Goal: Transaction & Acquisition: Obtain resource

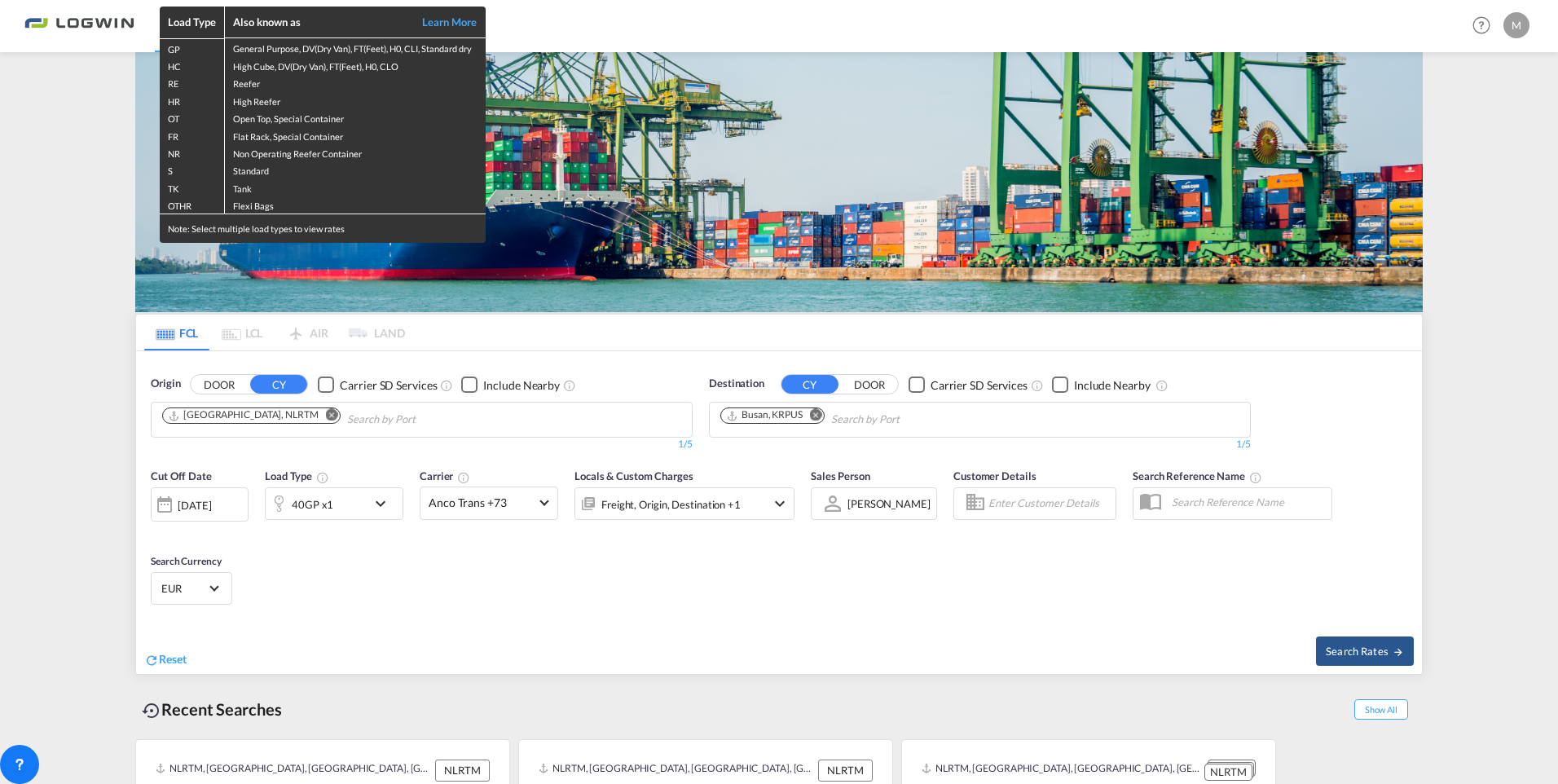
click at [272, 415] on div "Load Type Also known as Learn More GP General Purpose, DV(Dry Van), FT(Feet), H…" at bounding box center [779, 392] width 1558 height 784
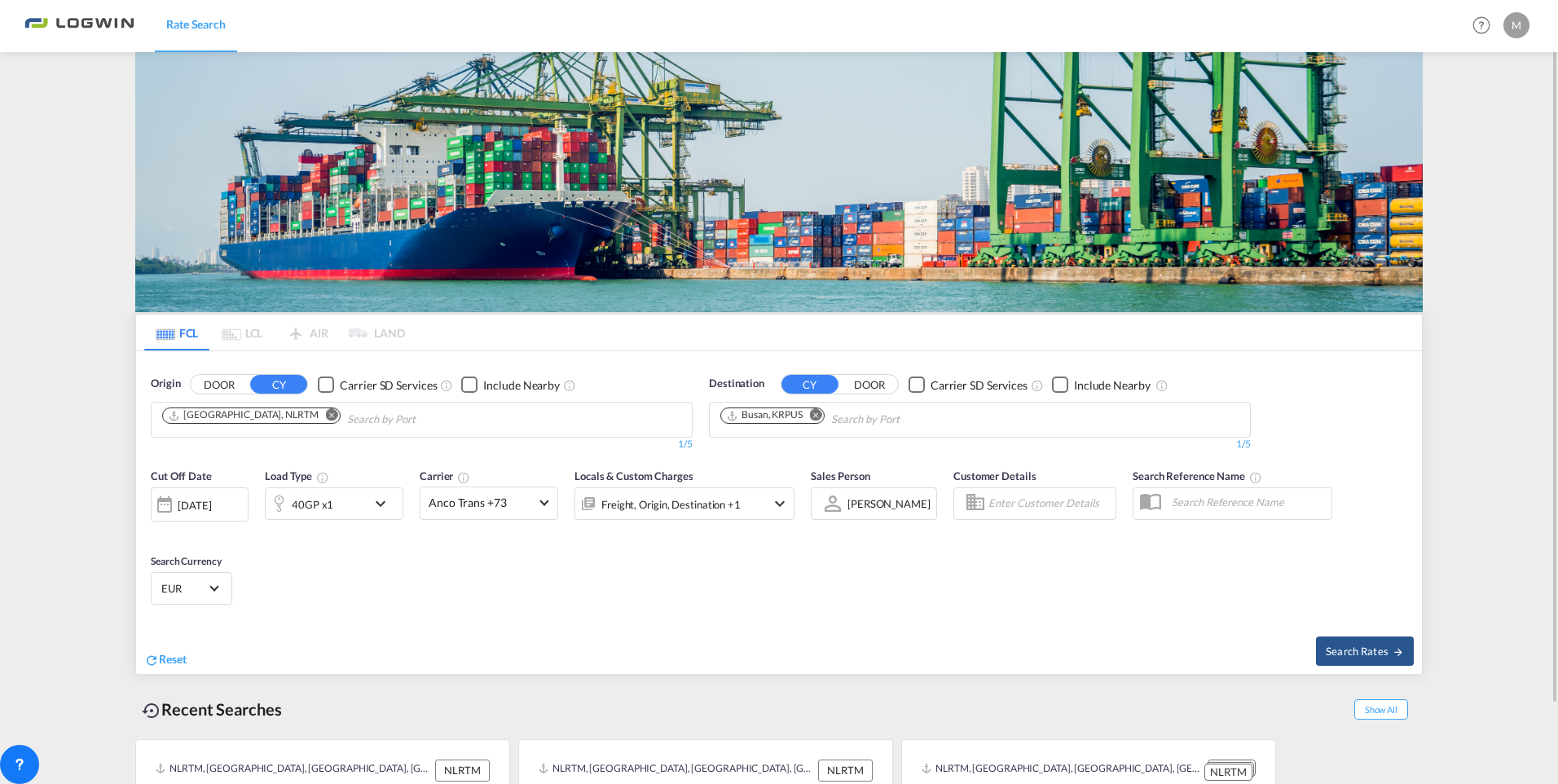
click at [326, 410] on md-icon "Remove" at bounding box center [332, 415] width 12 height 12
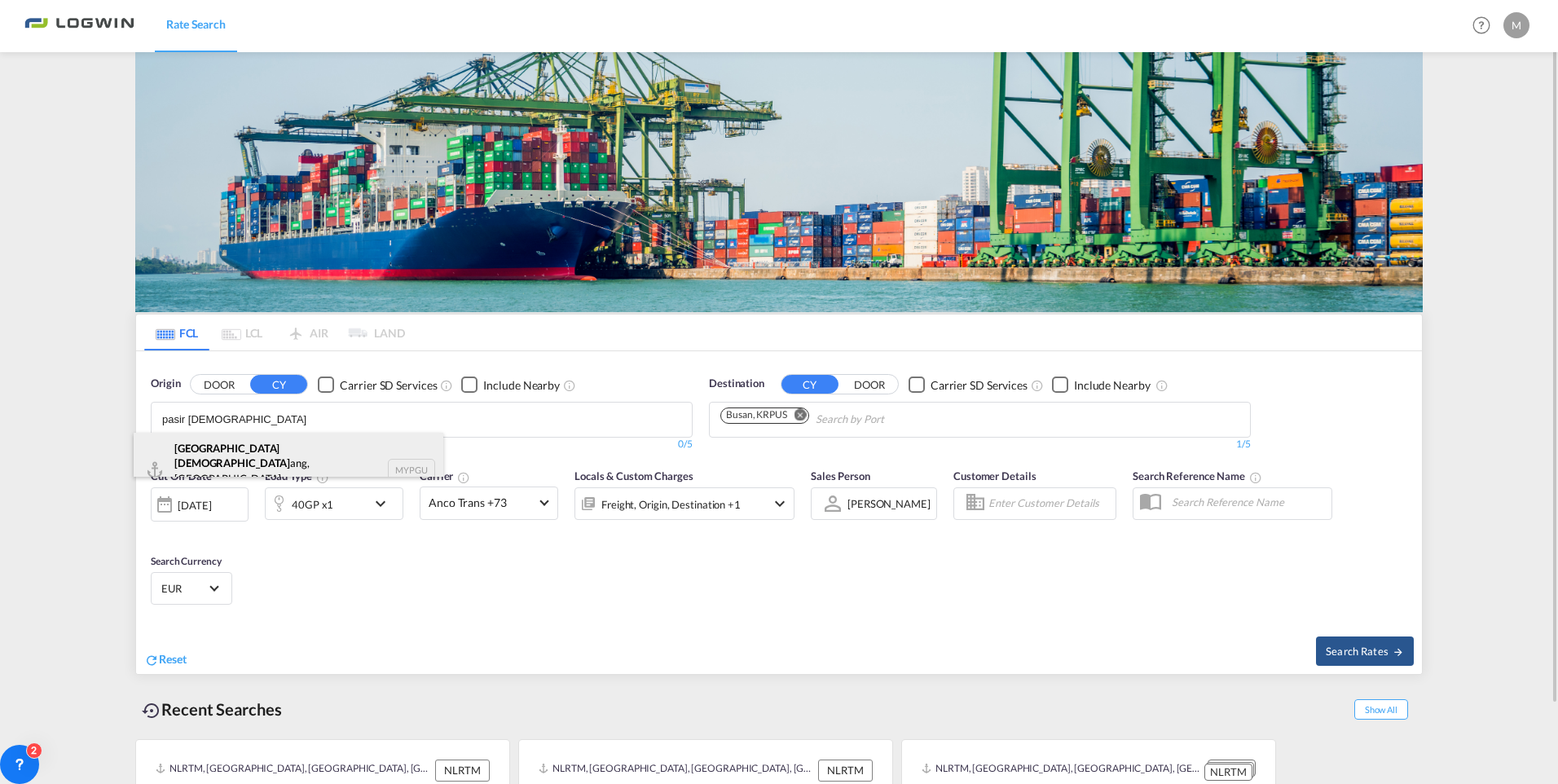
type input "pasir gud"
click at [210, 457] on div "Pasir Gud ang, Johor Malaysia MYPGU" at bounding box center [289, 469] width 310 height 73
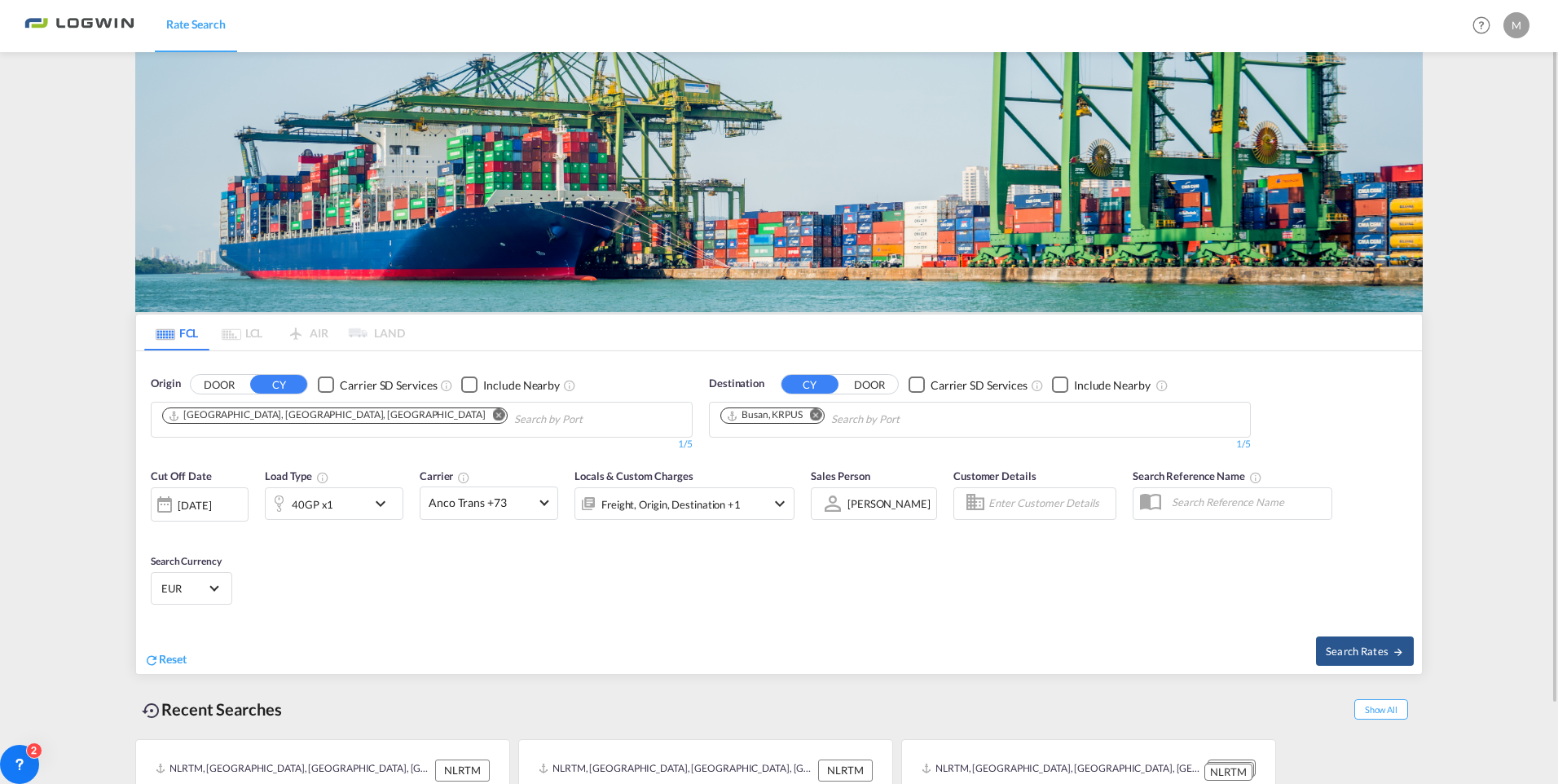
click at [815, 414] on md-icon "Remove" at bounding box center [815, 415] width 12 height 12
click at [760, 417] on body "Rate Search Rate Search Help Resources Product Release M My Profile Logout FCL …" at bounding box center [779, 392] width 1558 height 784
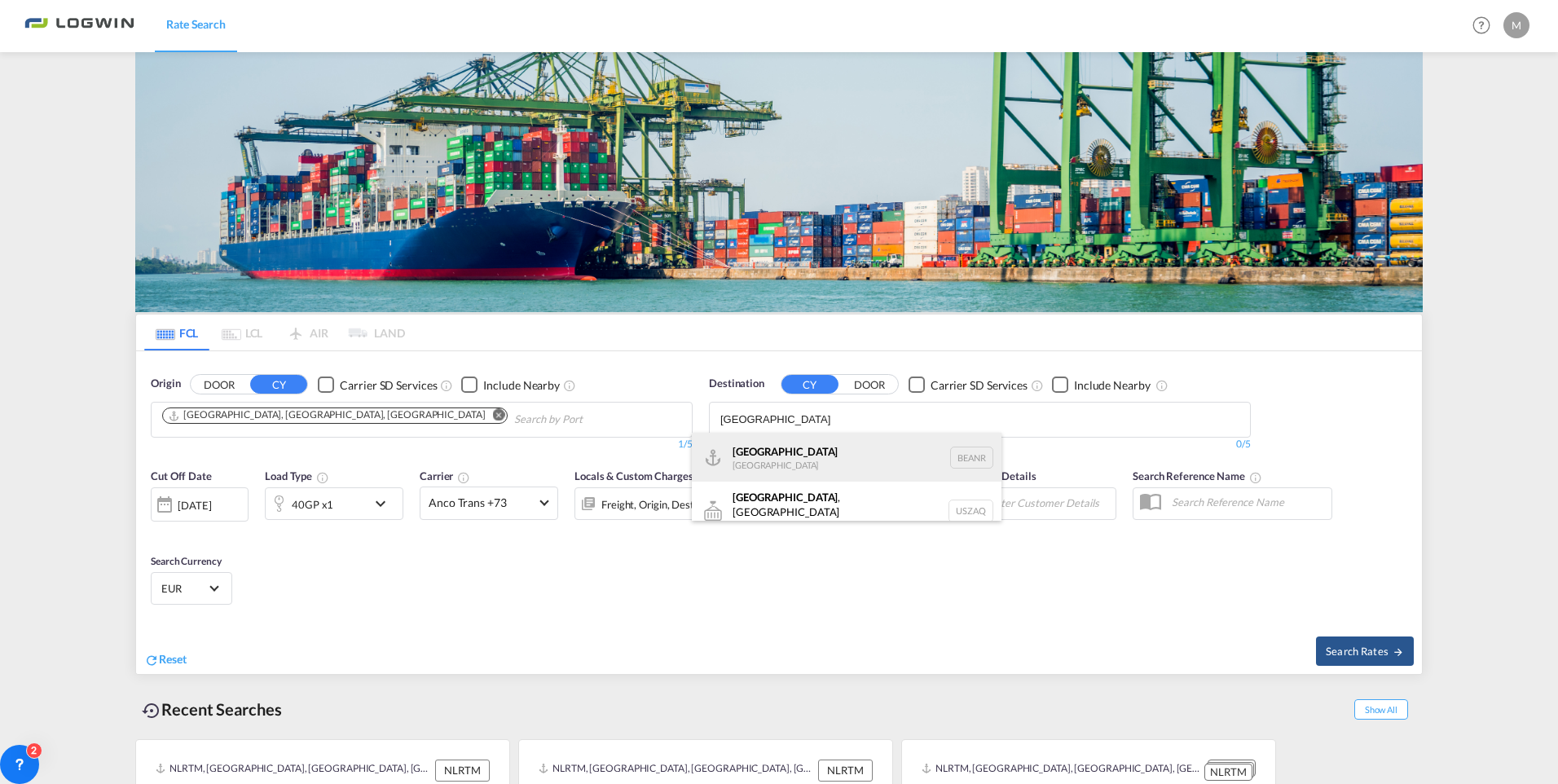
type input "[GEOGRAPHIC_DATA]"
click at [756, 456] on div "[GEOGRAPHIC_DATA] [GEOGRAPHIC_DATA] BEANR" at bounding box center [846, 456] width 310 height 49
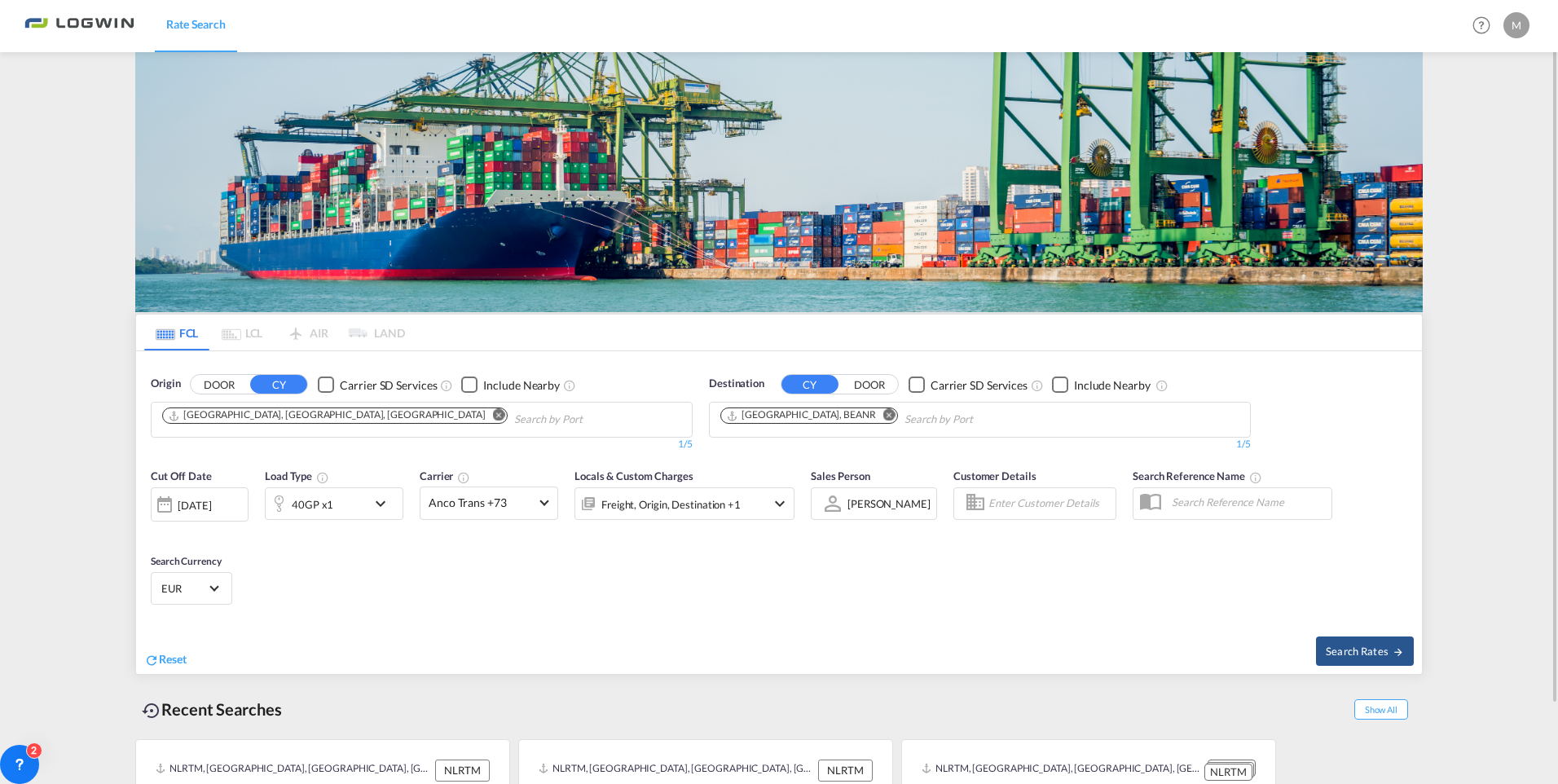
click at [383, 505] on md-icon "icon-chevron-down" at bounding box center [385, 503] width 27 height 19
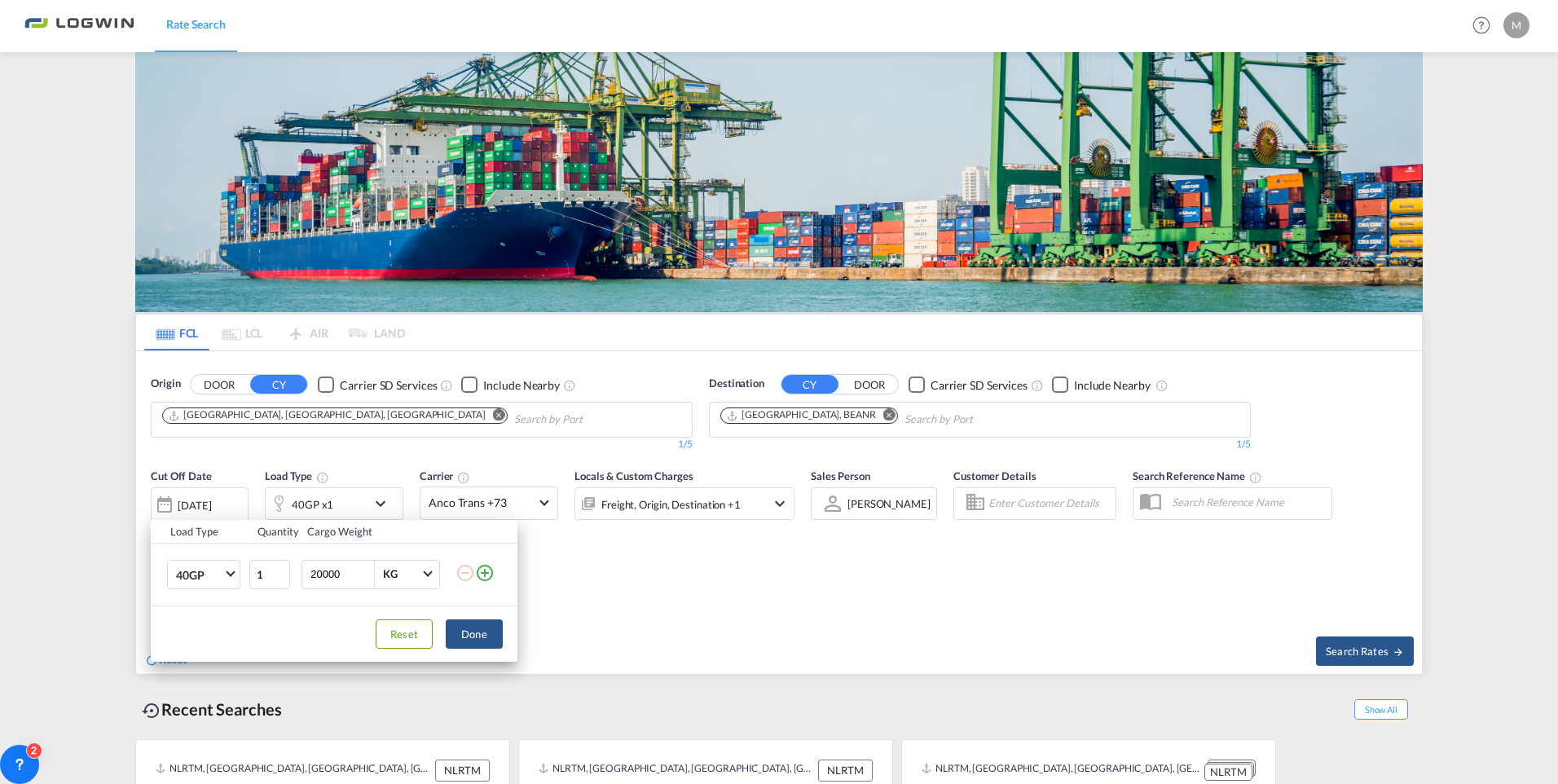
click at [486, 576] on md-icon "icon-plus-circle-outline" at bounding box center [485, 572] width 19 height 19
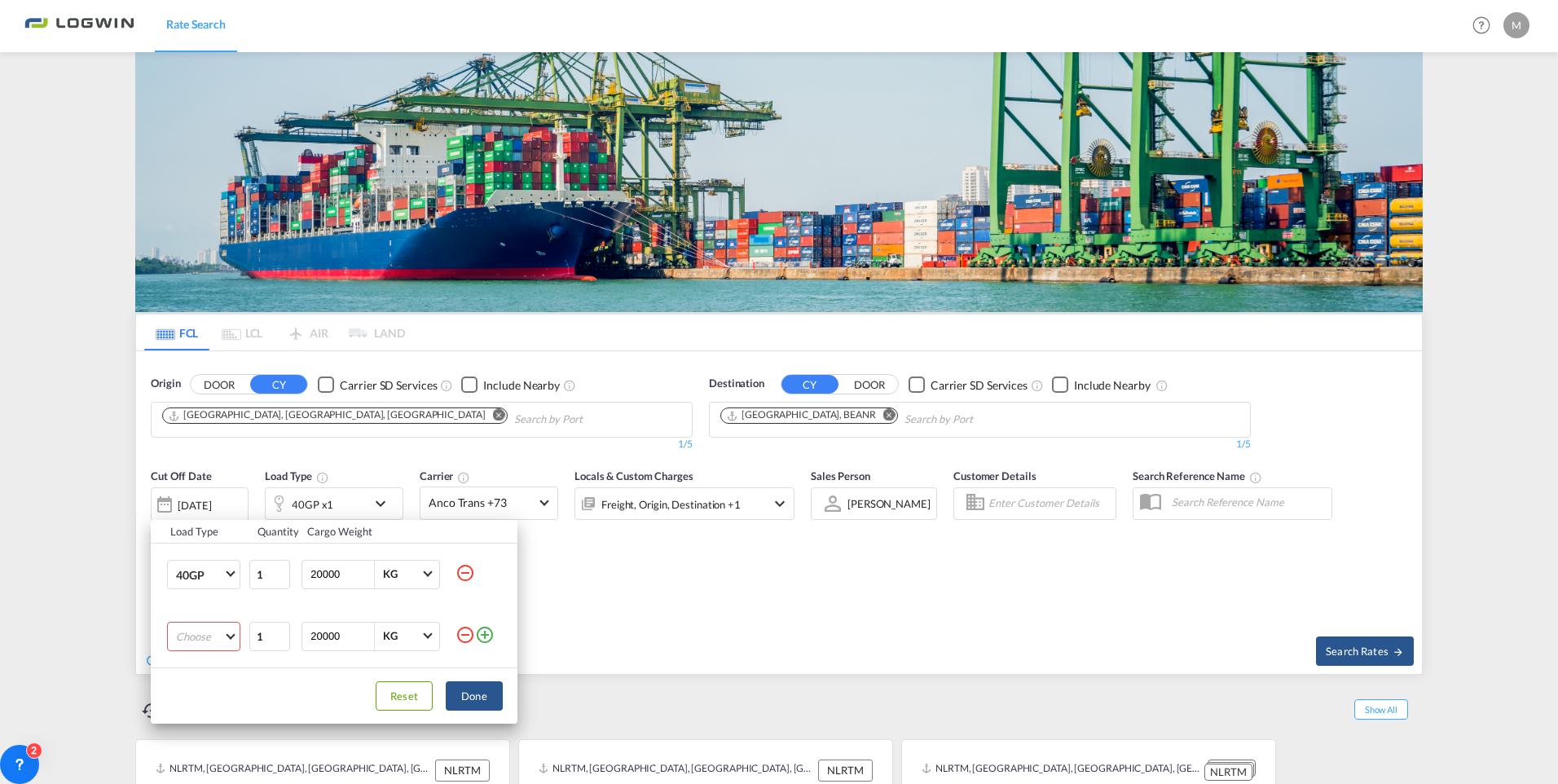
click at [196, 635] on md-select "Choose 20GP 40GP 40HC 45HC 20RE 40RE 40HR 20OT 40OT 20FR 40FR 40NR 20NR 45S 20T…" at bounding box center [203, 637] width 73 height 29
click at [216, 597] on md-option "20GP" at bounding box center [218, 587] width 111 height 39
click at [469, 577] on md-icon "icon-minus-circle-outline" at bounding box center [464, 572] width 19 height 19
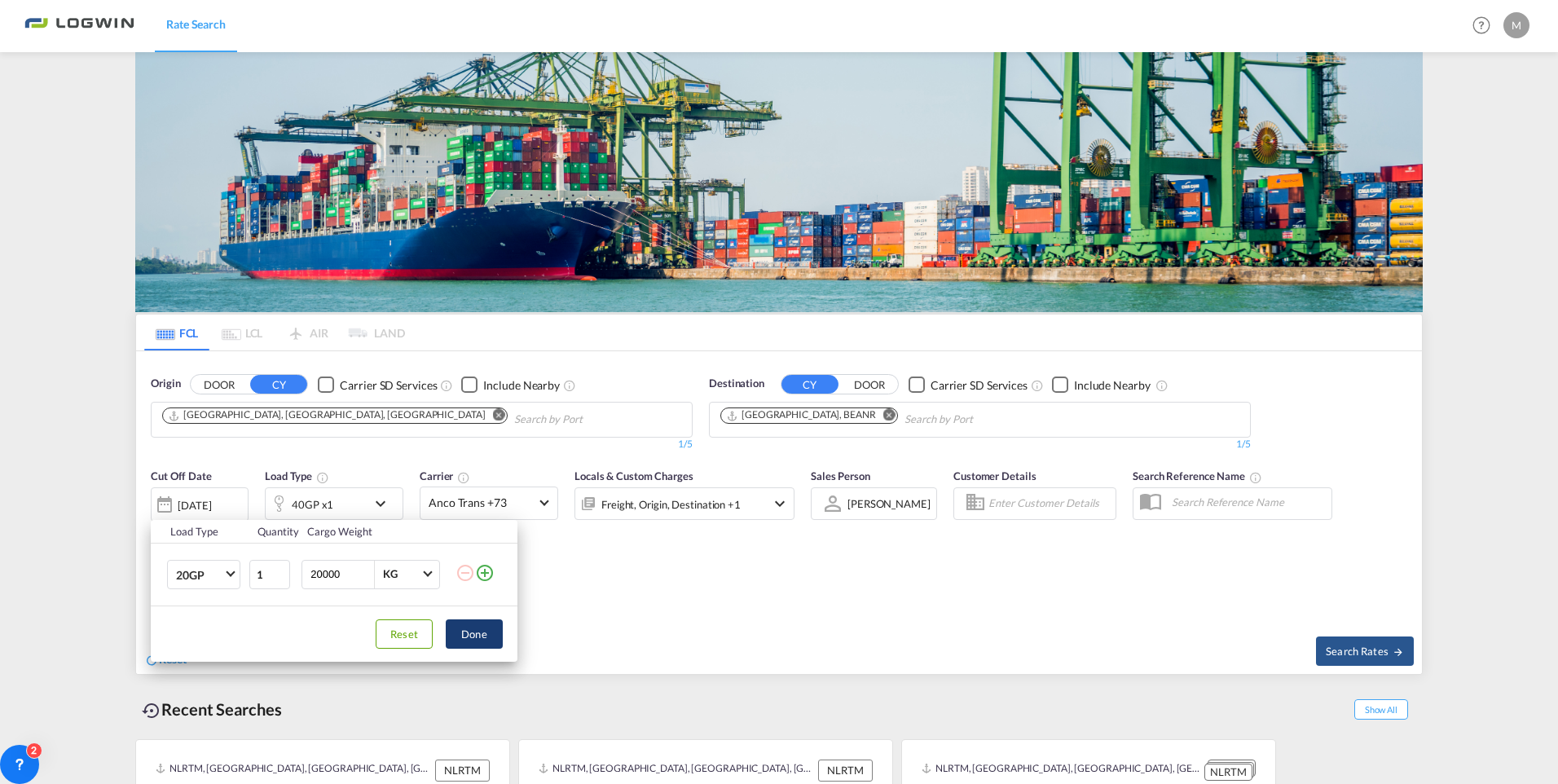
click at [471, 638] on button "Done" at bounding box center [474, 634] width 57 height 29
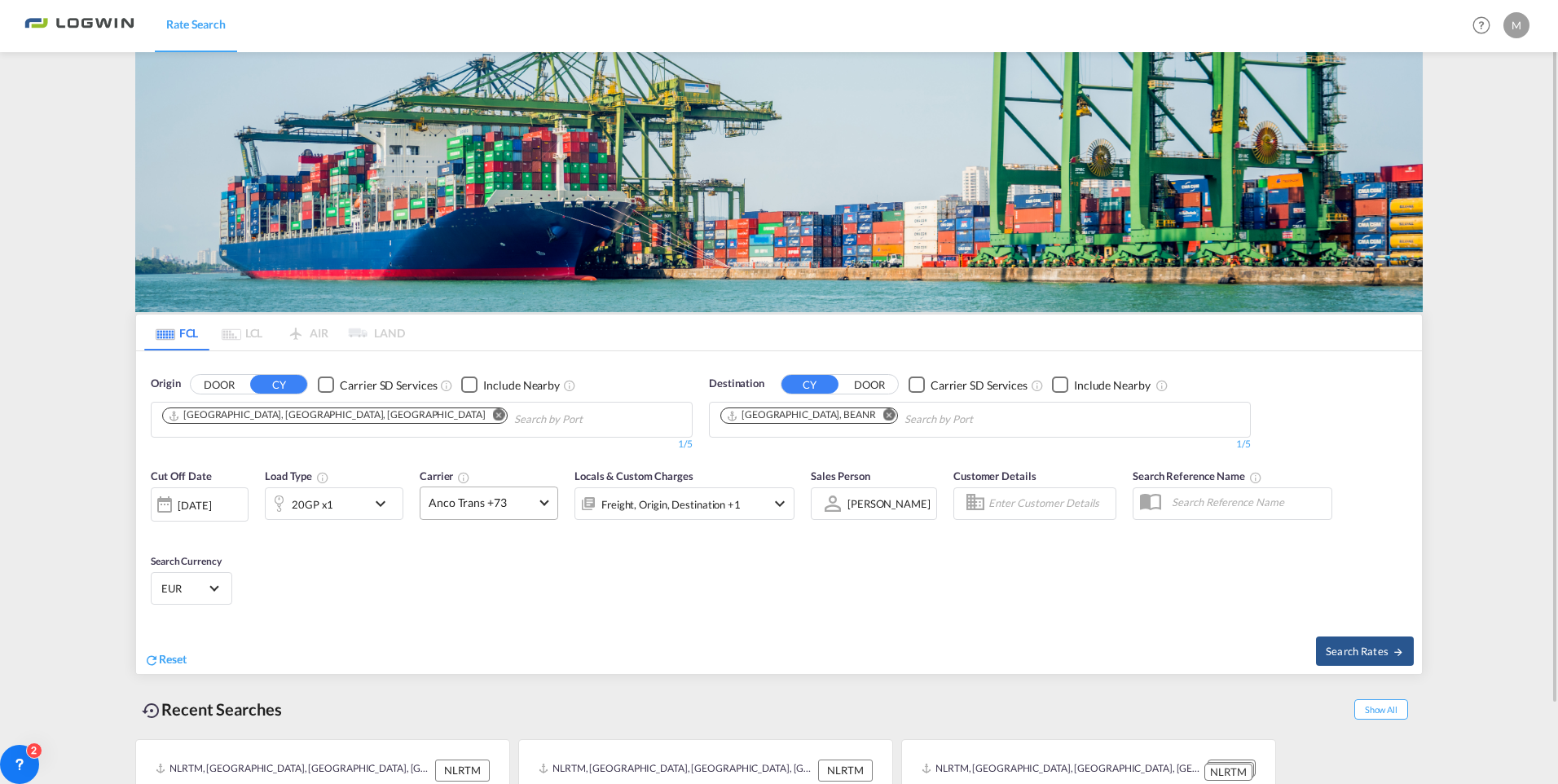
click at [539, 506] on md-select-value "Anco Trans +73" at bounding box center [488, 503] width 136 height 32
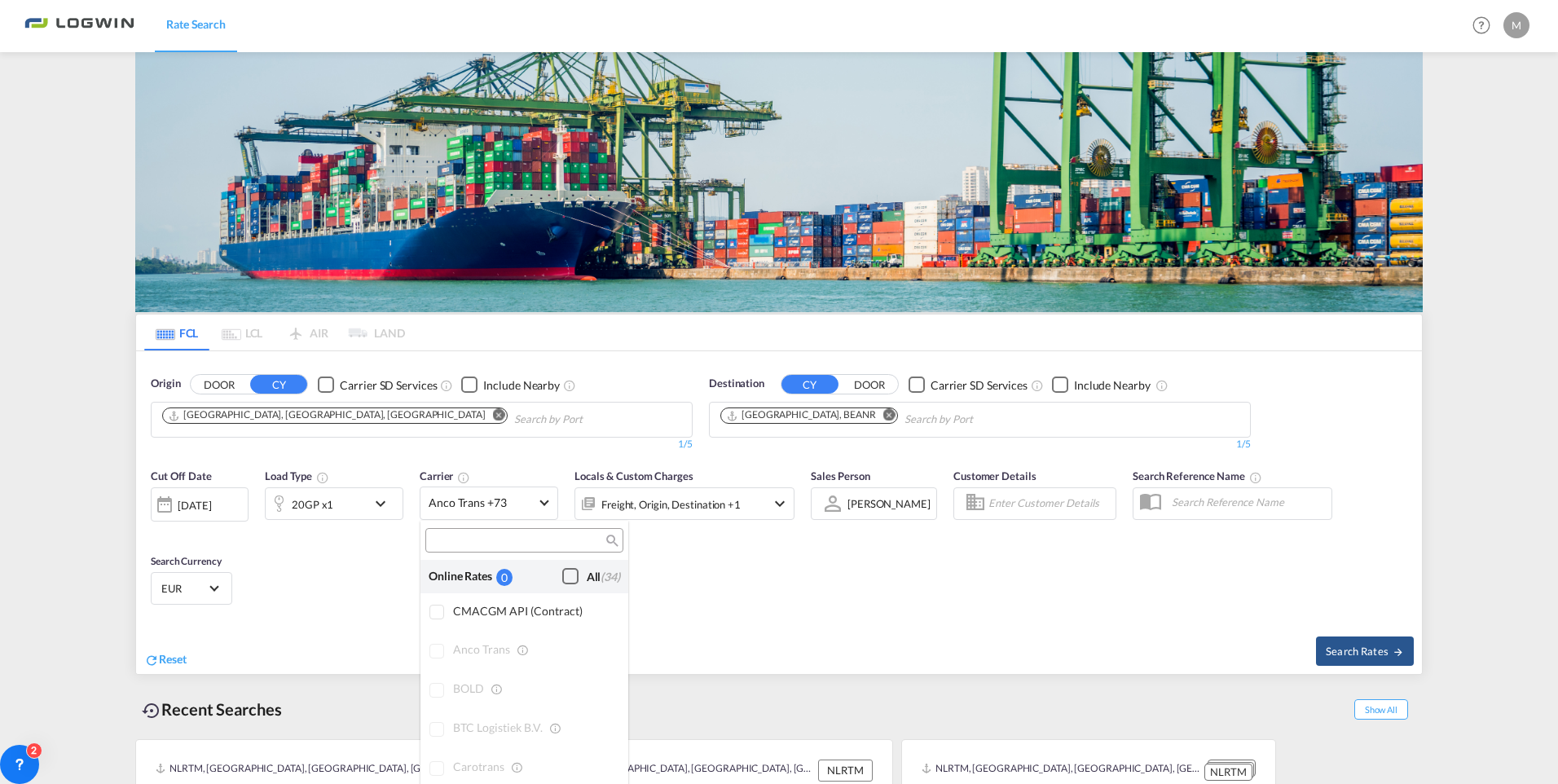
click at [566, 574] on div "Checkbox No Ink" at bounding box center [571, 576] width 16 height 16
click at [158, 508] on md-backdrop at bounding box center [779, 392] width 1558 height 784
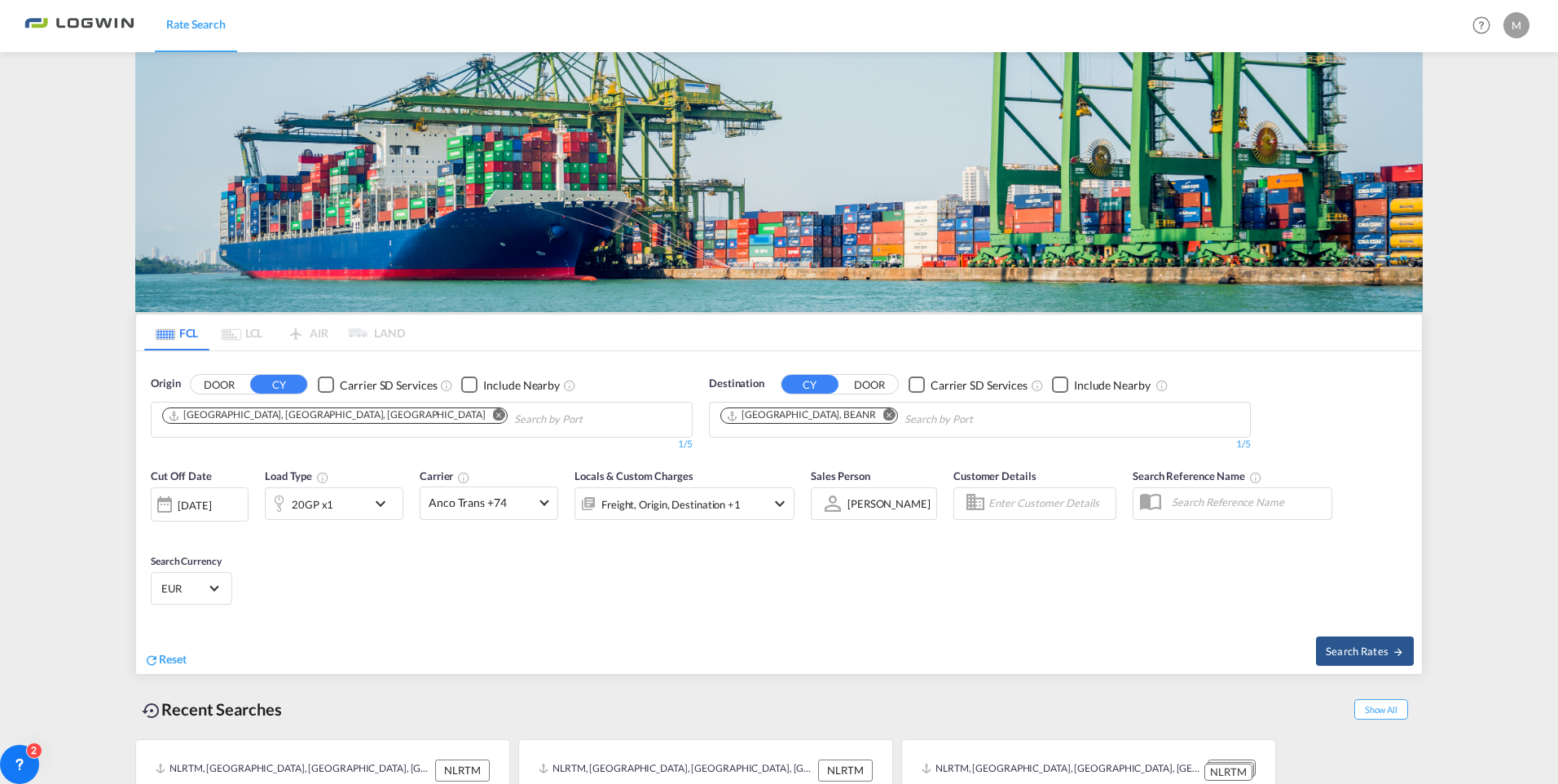
click at [158, 508] on div at bounding box center [164, 505] width 26 height 33
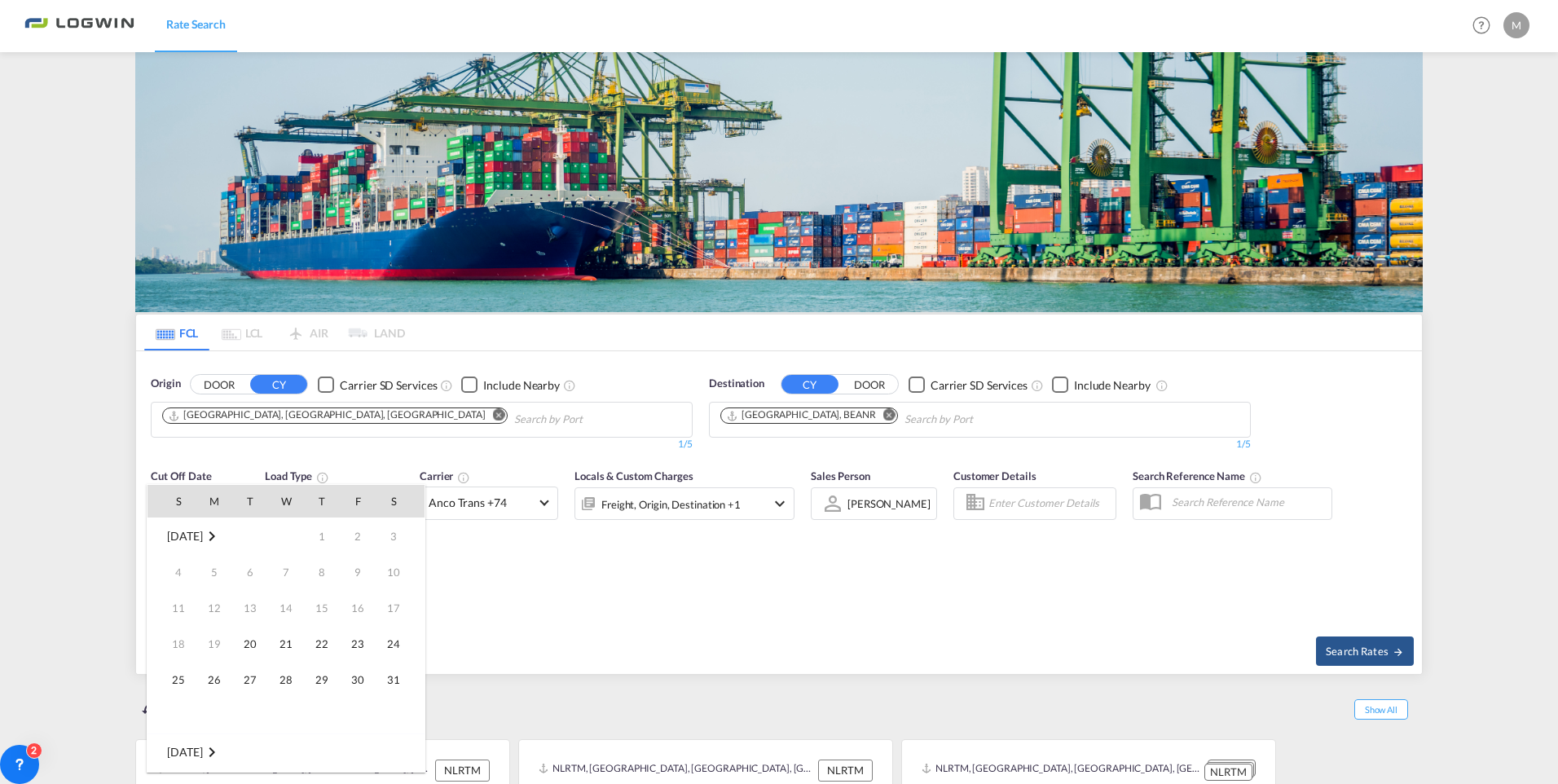
scroll to position [648, 0]
click at [253, 684] on span "26" at bounding box center [250, 680] width 33 height 33
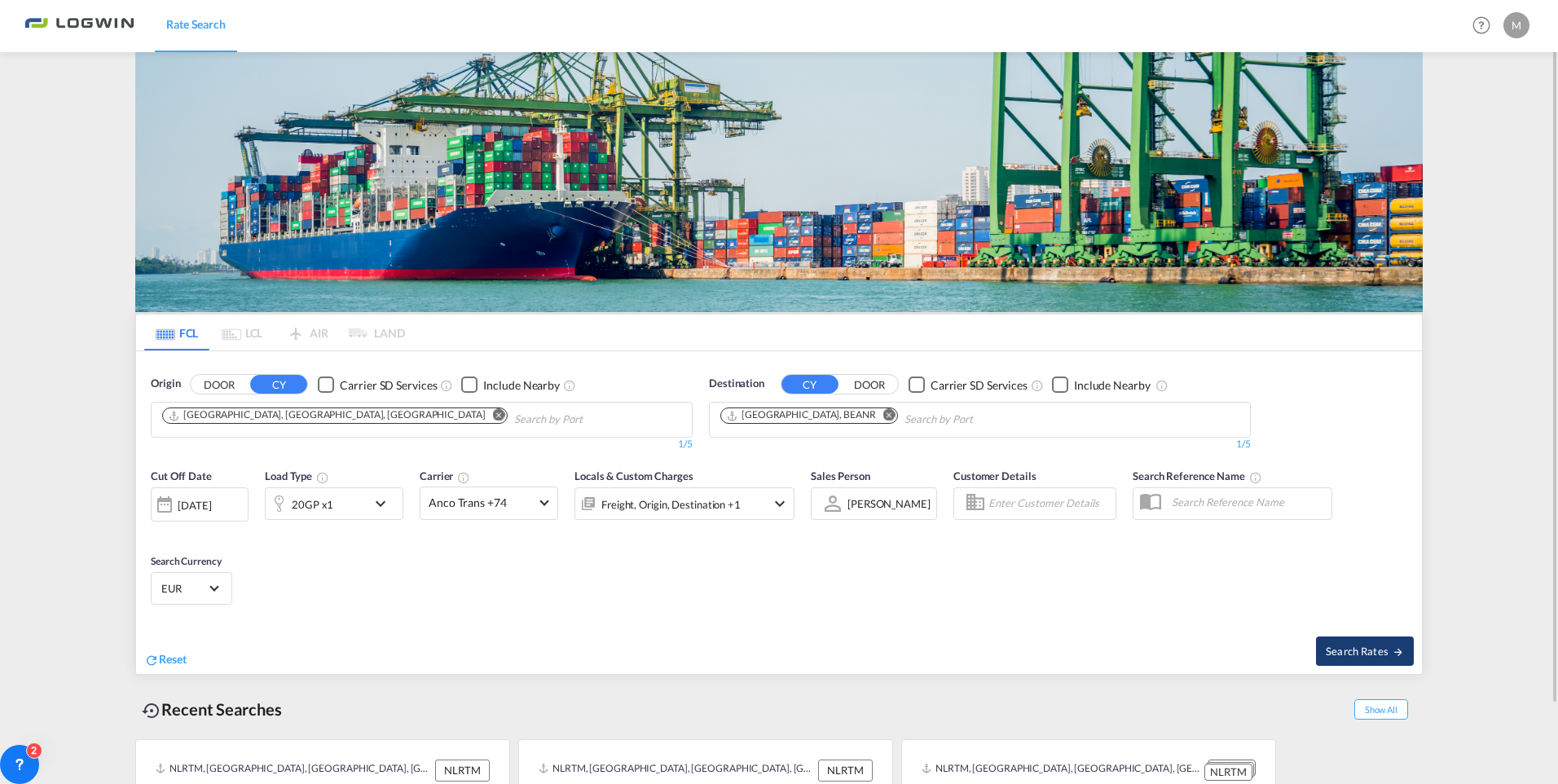
click at [1380, 654] on span "Search Rates" at bounding box center [1364, 651] width 78 height 13
type input "MYPGU to BEANR / 26 Aug 2025"
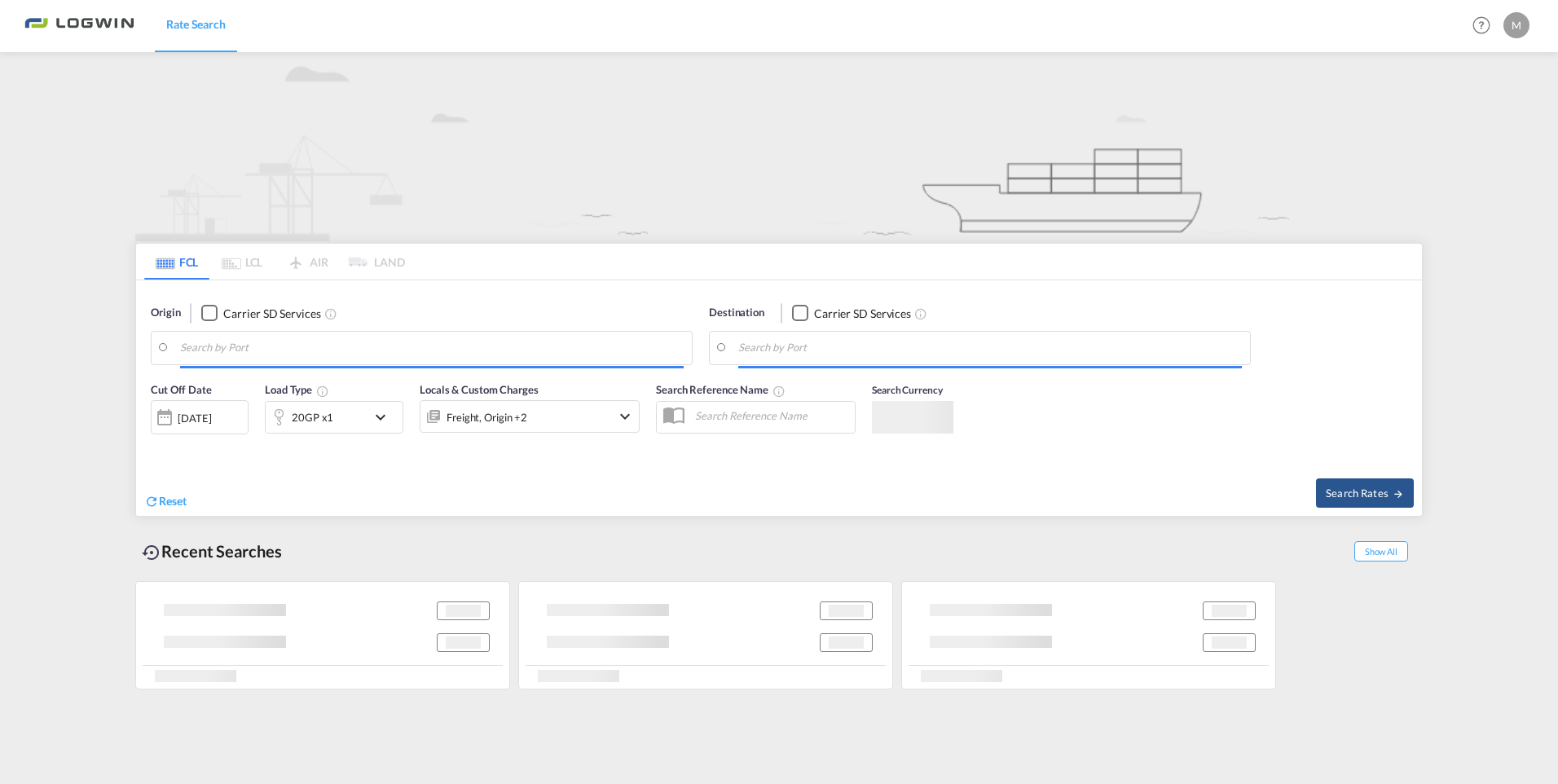
type input "[GEOGRAPHIC_DATA], [GEOGRAPHIC_DATA], [GEOGRAPHIC_DATA]"
type input "[GEOGRAPHIC_DATA], BEANR"
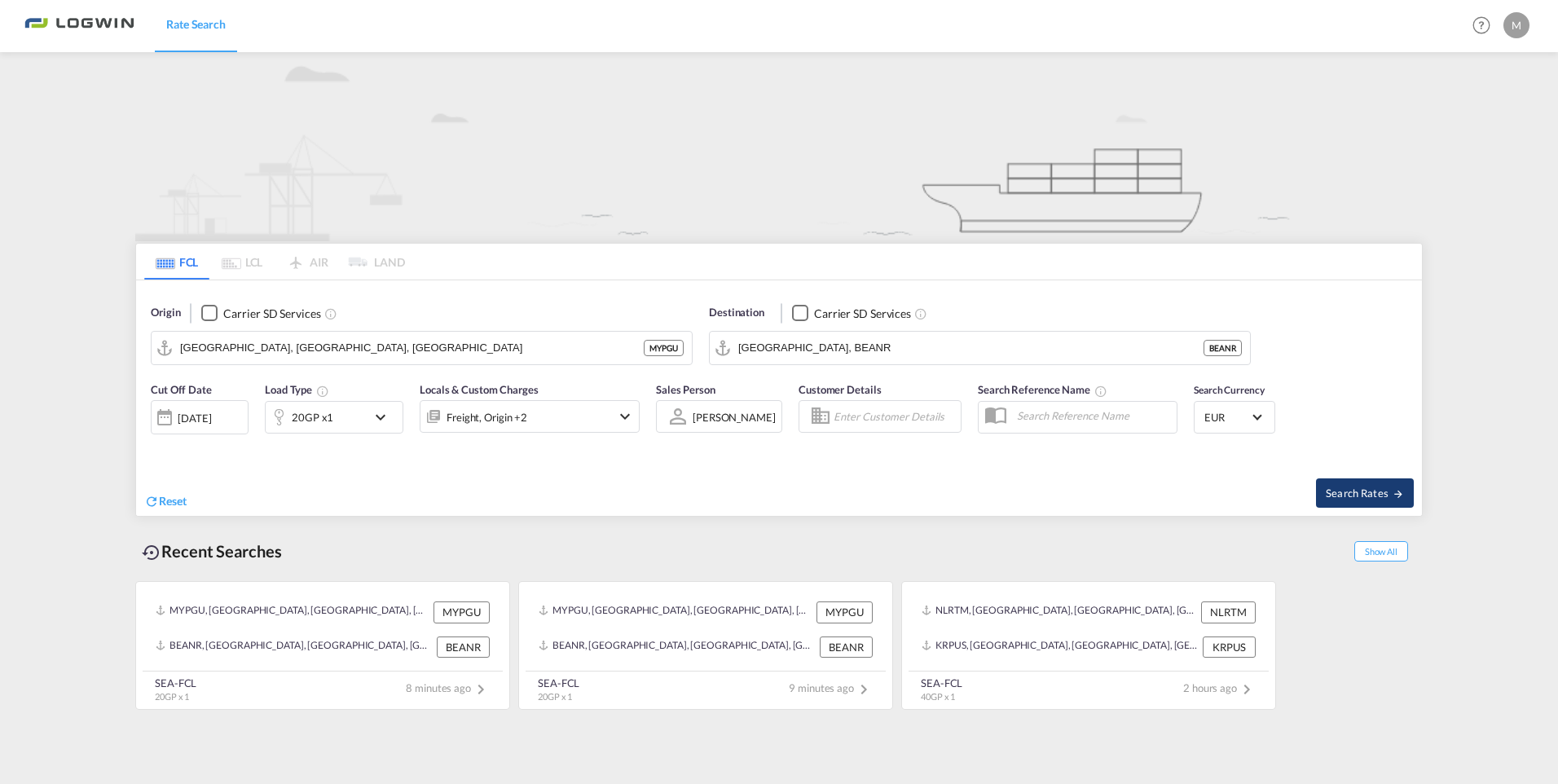
click at [1368, 498] on span "Search Rates" at bounding box center [1364, 493] width 78 height 13
type input "MYPGU to BEANR / 18 Aug 2025"
type input "[GEOGRAPHIC_DATA], [GEOGRAPHIC_DATA], [GEOGRAPHIC_DATA]"
type input "[GEOGRAPHIC_DATA], BEANR"
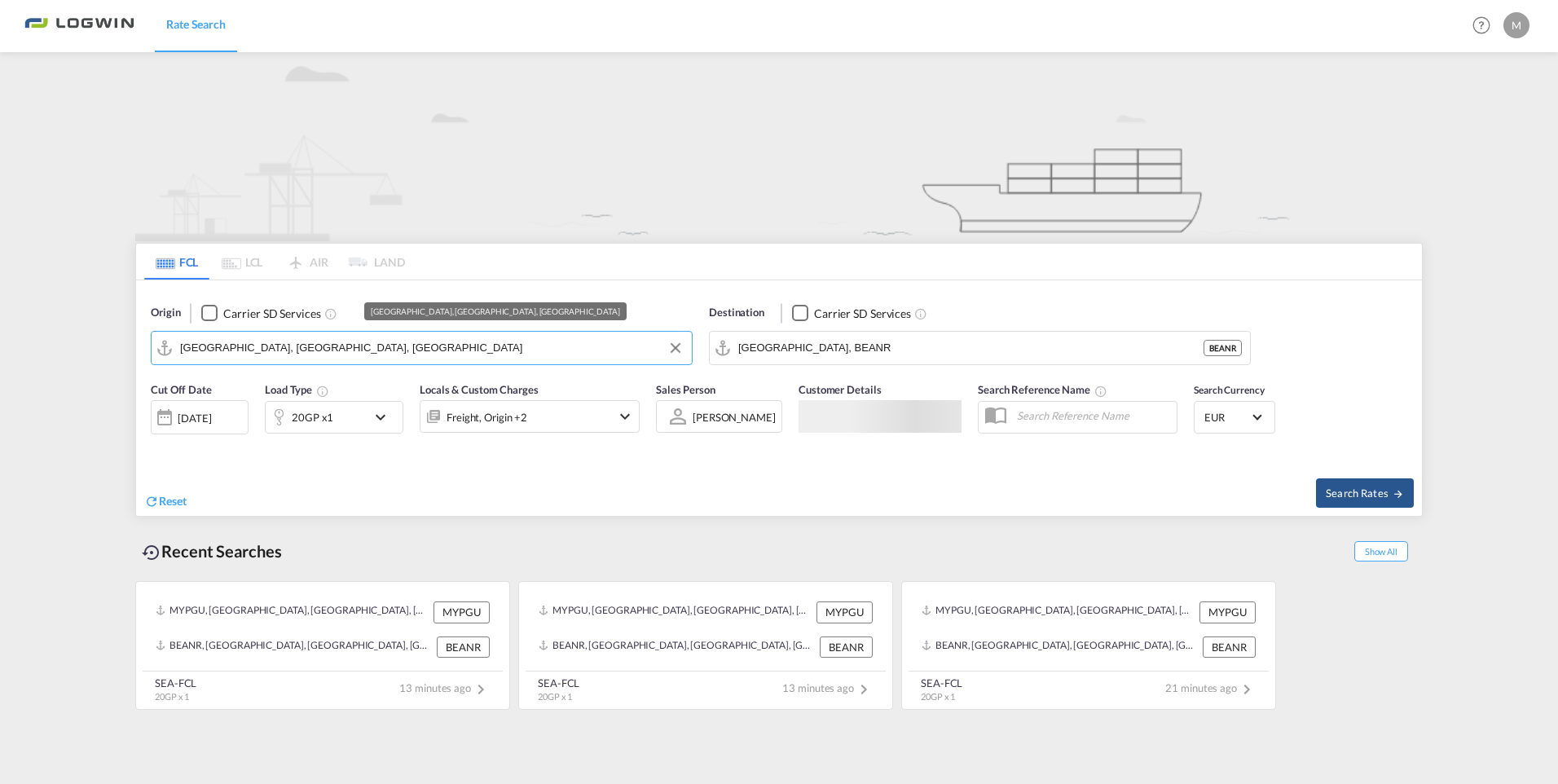
click at [232, 343] on input "Pasir Gudang, Johor, MYPGU" at bounding box center [432, 347] width 504 height 25
click at [200, 411] on div "18 Aug 2025" at bounding box center [194, 418] width 33 height 15
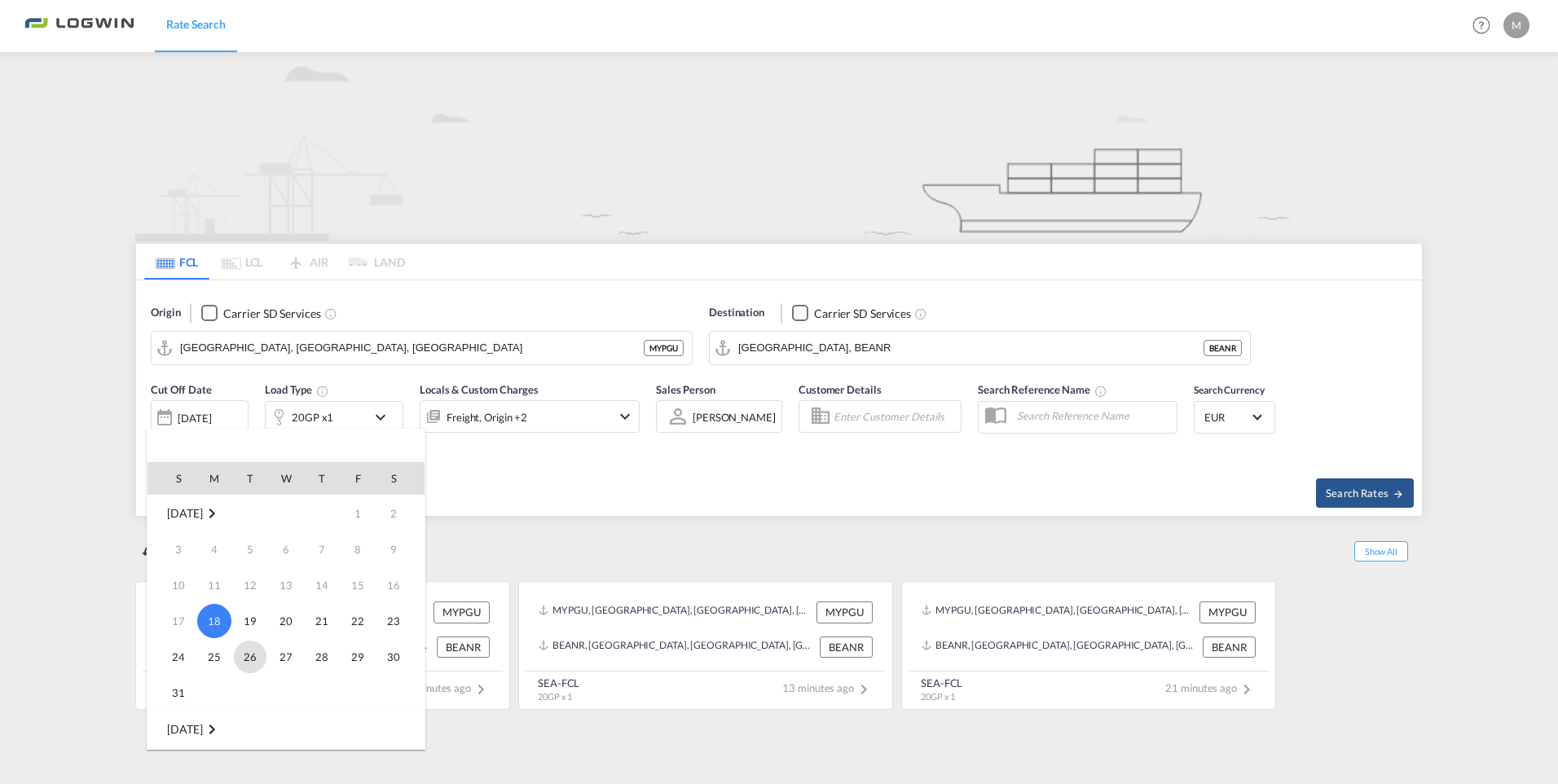
click at [254, 660] on span "26" at bounding box center [250, 657] width 33 height 33
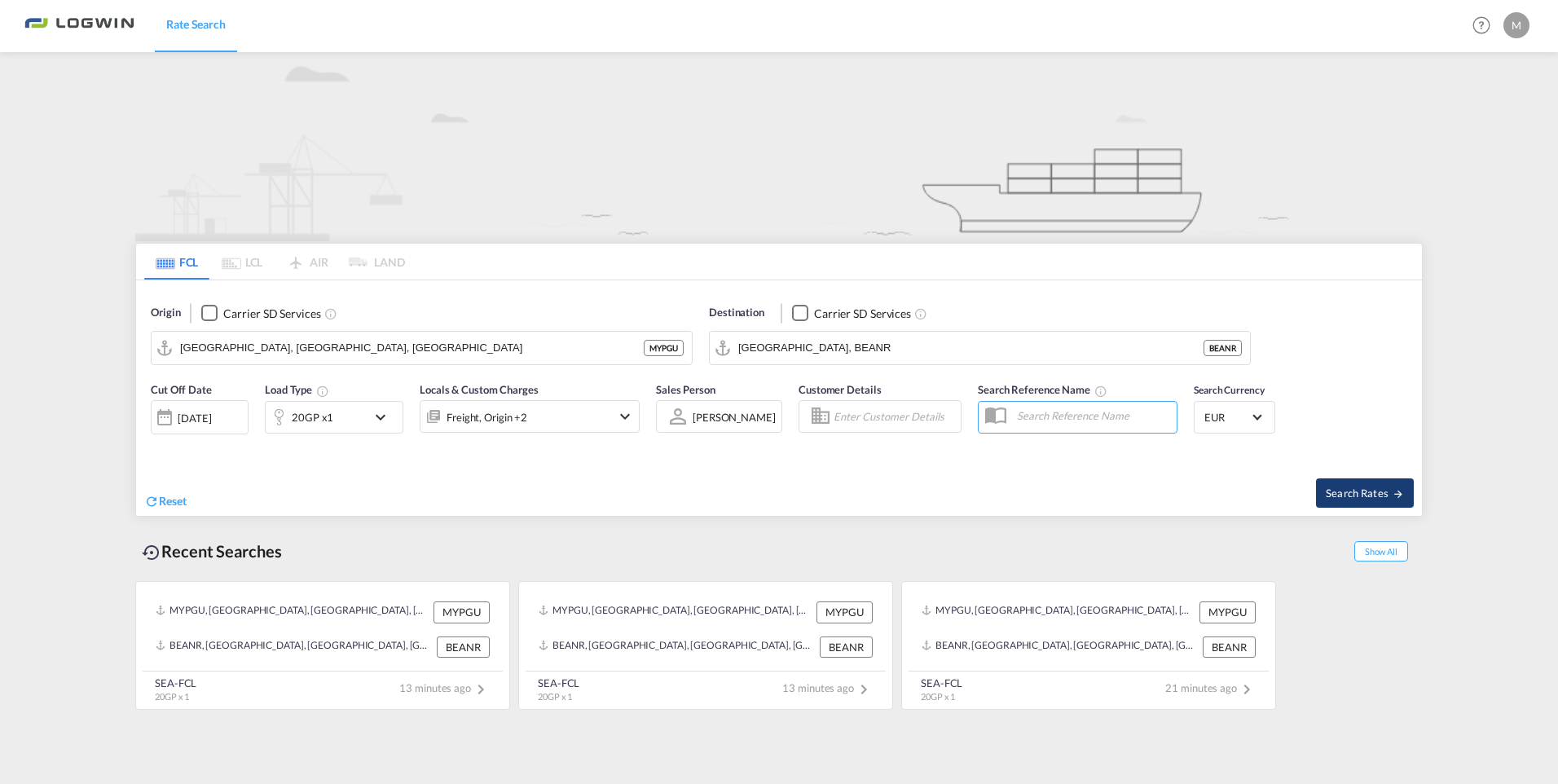
click at [1365, 490] on span "Search Rates" at bounding box center [1364, 493] width 78 height 13
type input "MYPGU to BEANR / 26 Aug 2025"
type input "[GEOGRAPHIC_DATA], [GEOGRAPHIC_DATA], [GEOGRAPHIC_DATA]"
type input "[GEOGRAPHIC_DATA], BEANR"
click at [147, 415] on div "Cut Off Date [DATE] [DATE] Load Type 20GP x1 Locals & Custom Charges Freight, O…" at bounding box center [396, 413] width 506 height 82
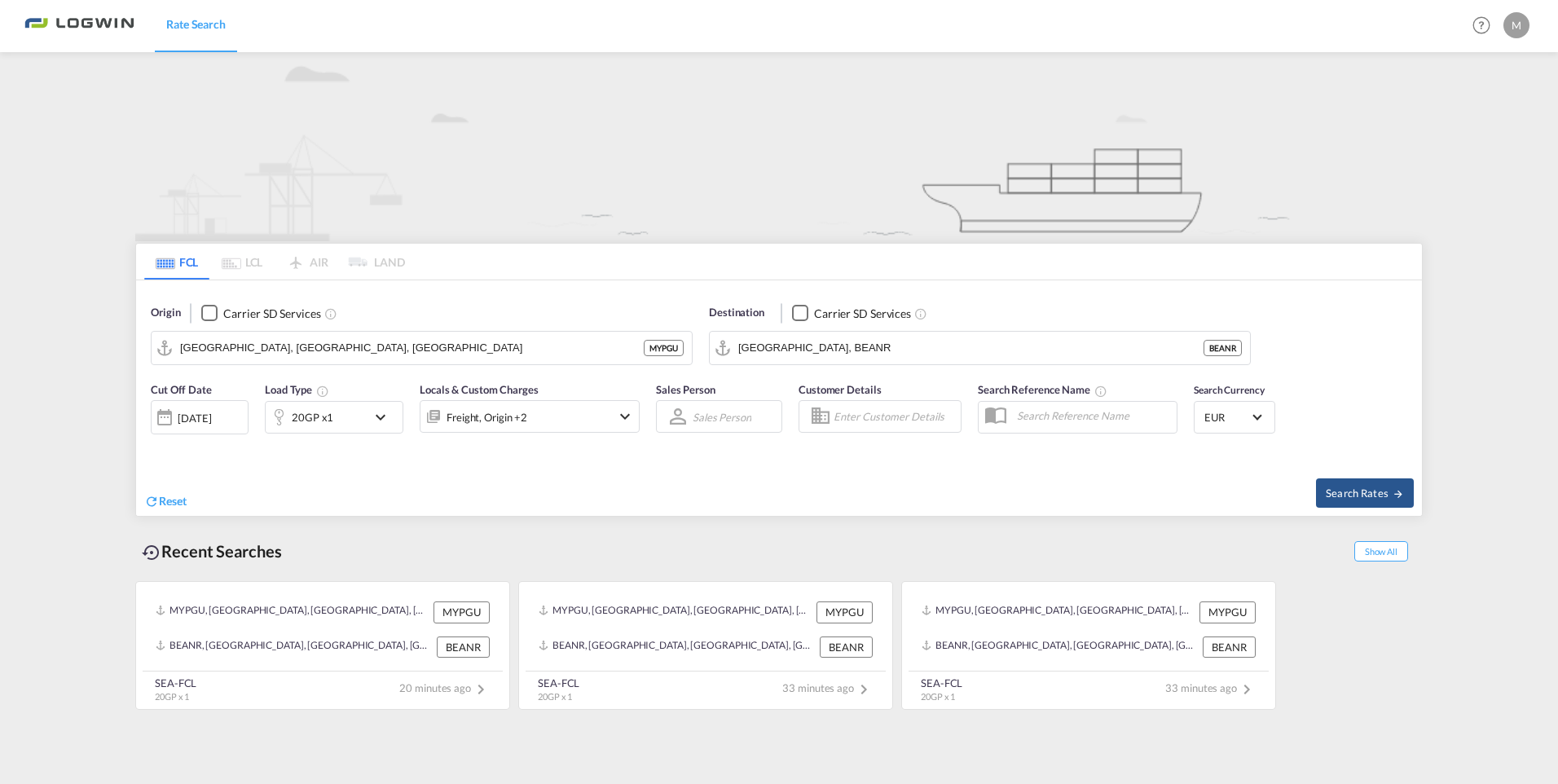
click at [147, 415] on div "Cut Off Date [DATE] [DATE] Load Type 20GP x1 Locals & Custom Charges Freight, O…" at bounding box center [396, 413] width 506 height 82
click at [164, 411] on div at bounding box center [164, 418] width 26 height 33
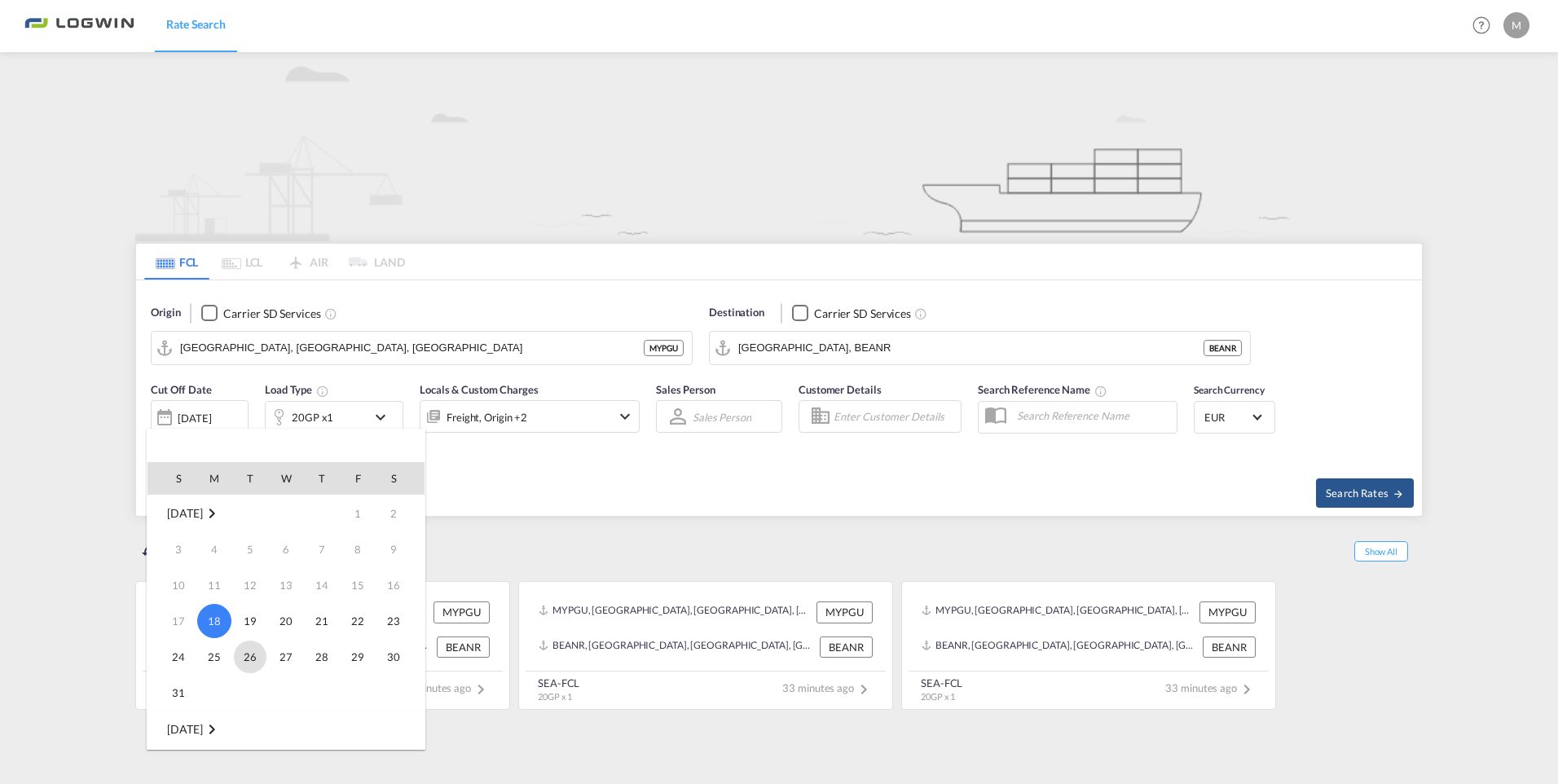
click at [257, 655] on span "26" at bounding box center [250, 657] width 33 height 33
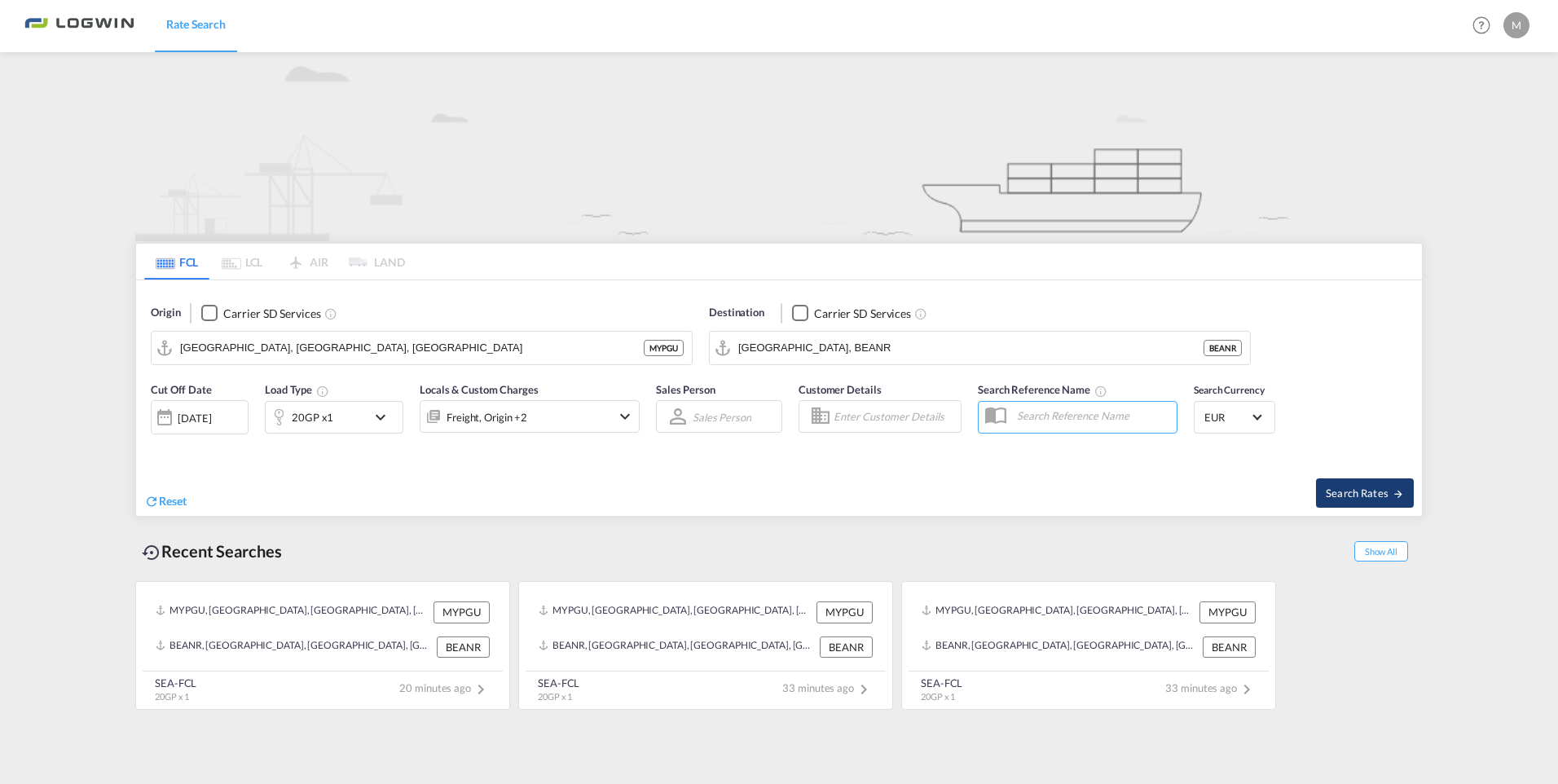
click at [1381, 498] on span "Search Rates" at bounding box center [1364, 493] width 78 height 13
type input "MYPGU to BEANR / 26 Aug 2025"
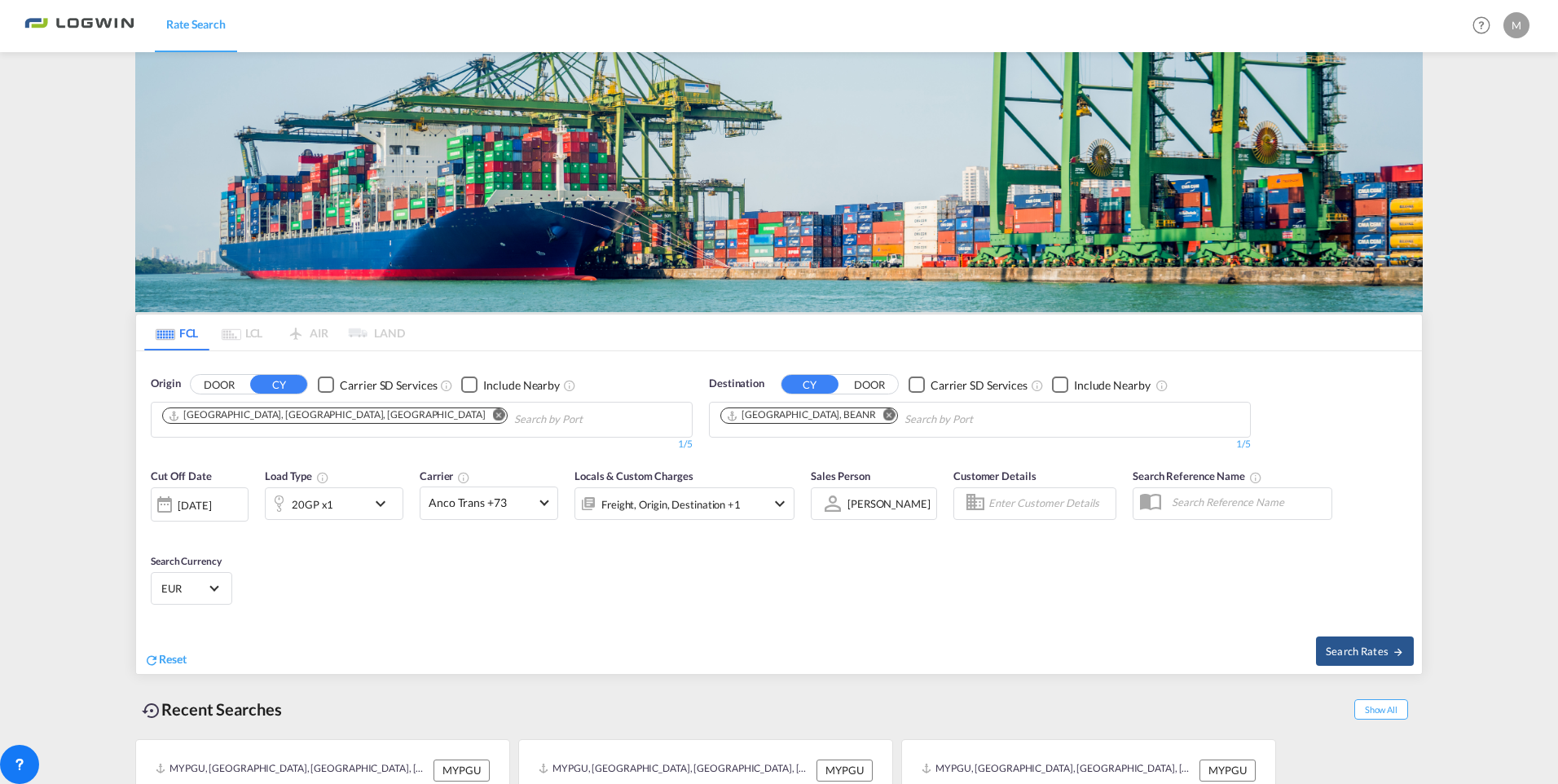
click at [493, 409] on md-icon "Remove" at bounding box center [498, 415] width 12 height 12
click at [319, 402] on md-chips-wrap "Chips container with autocompletion. Enter the text area, type text to search, …" at bounding box center [241, 417] width 164 height 30
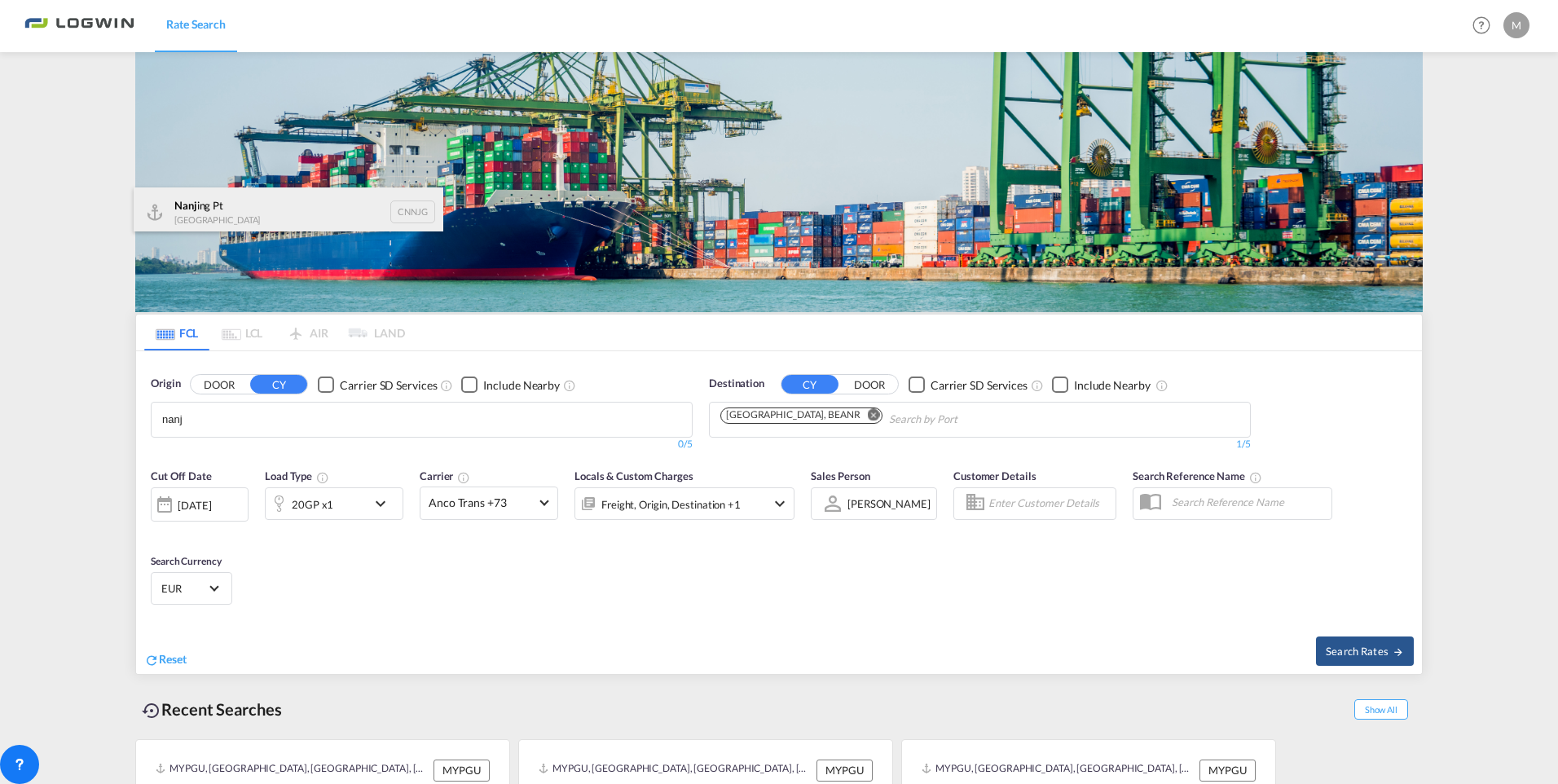
type input "nanj"
click at [240, 210] on div "Nanj ing Pt China CNNJG" at bounding box center [289, 212] width 310 height 49
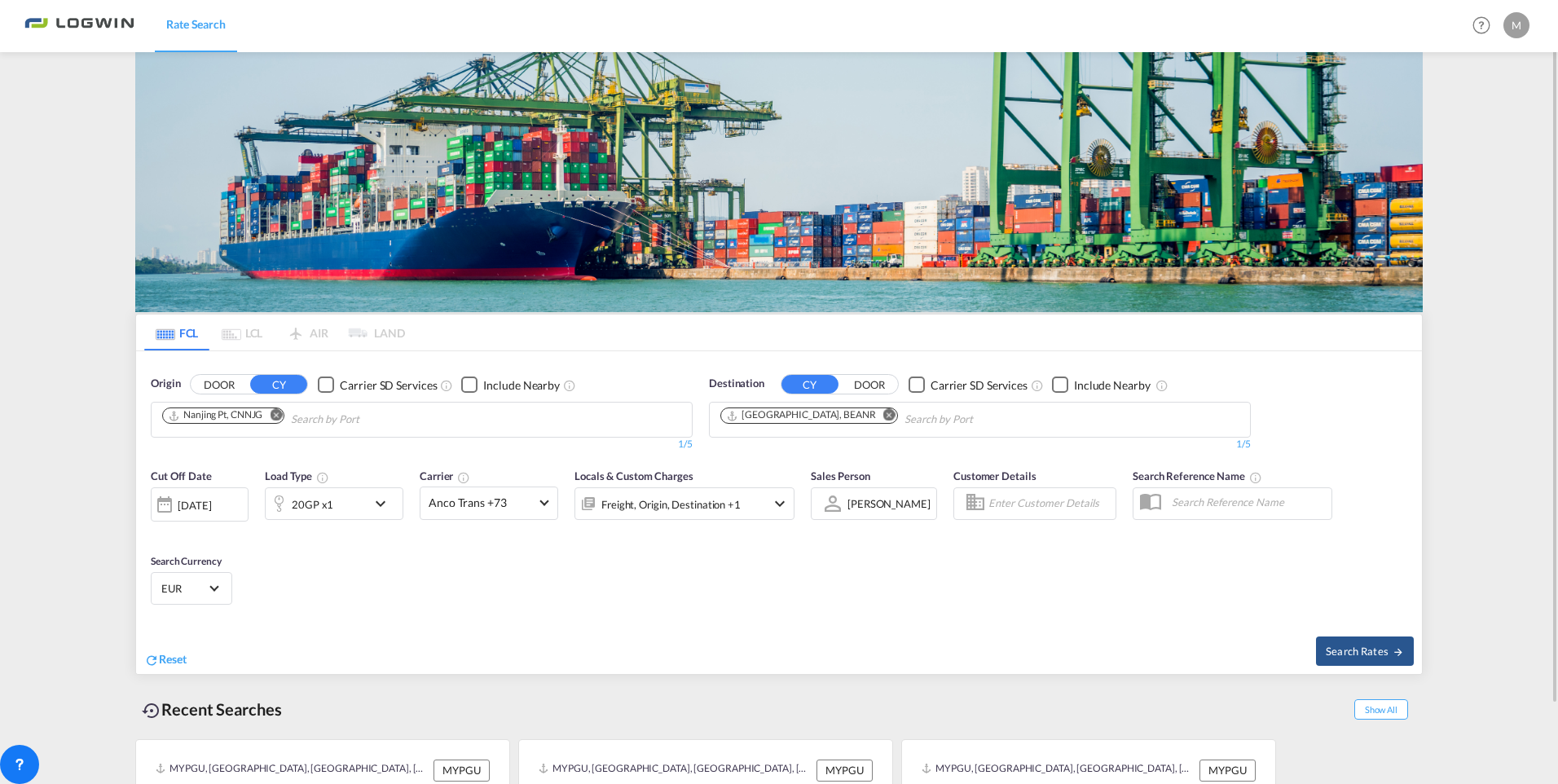
click at [166, 499] on div at bounding box center [164, 505] width 26 height 33
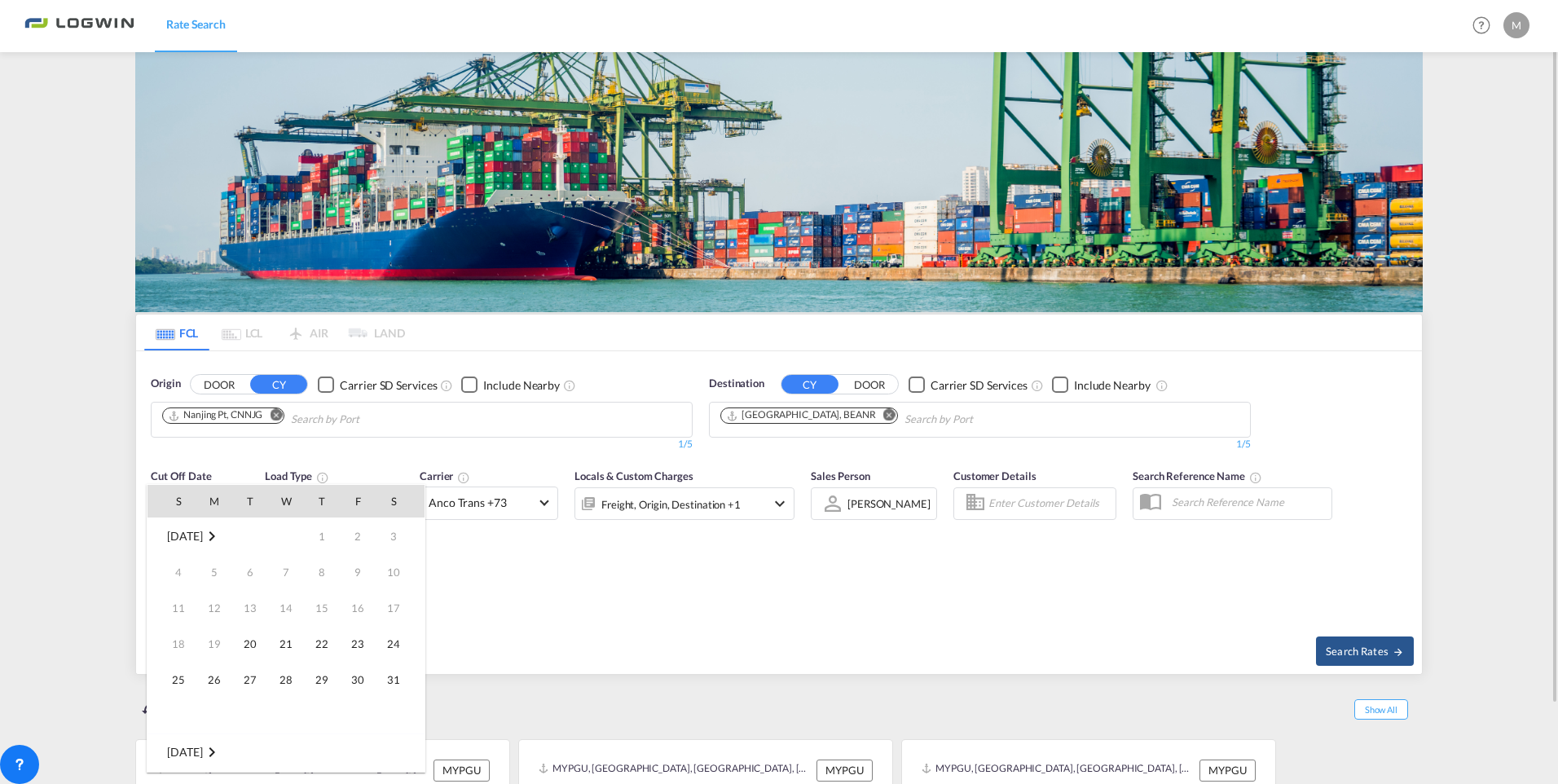
scroll to position [648, 0]
click at [248, 684] on span "26" at bounding box center [250, 680] width 33 height 33
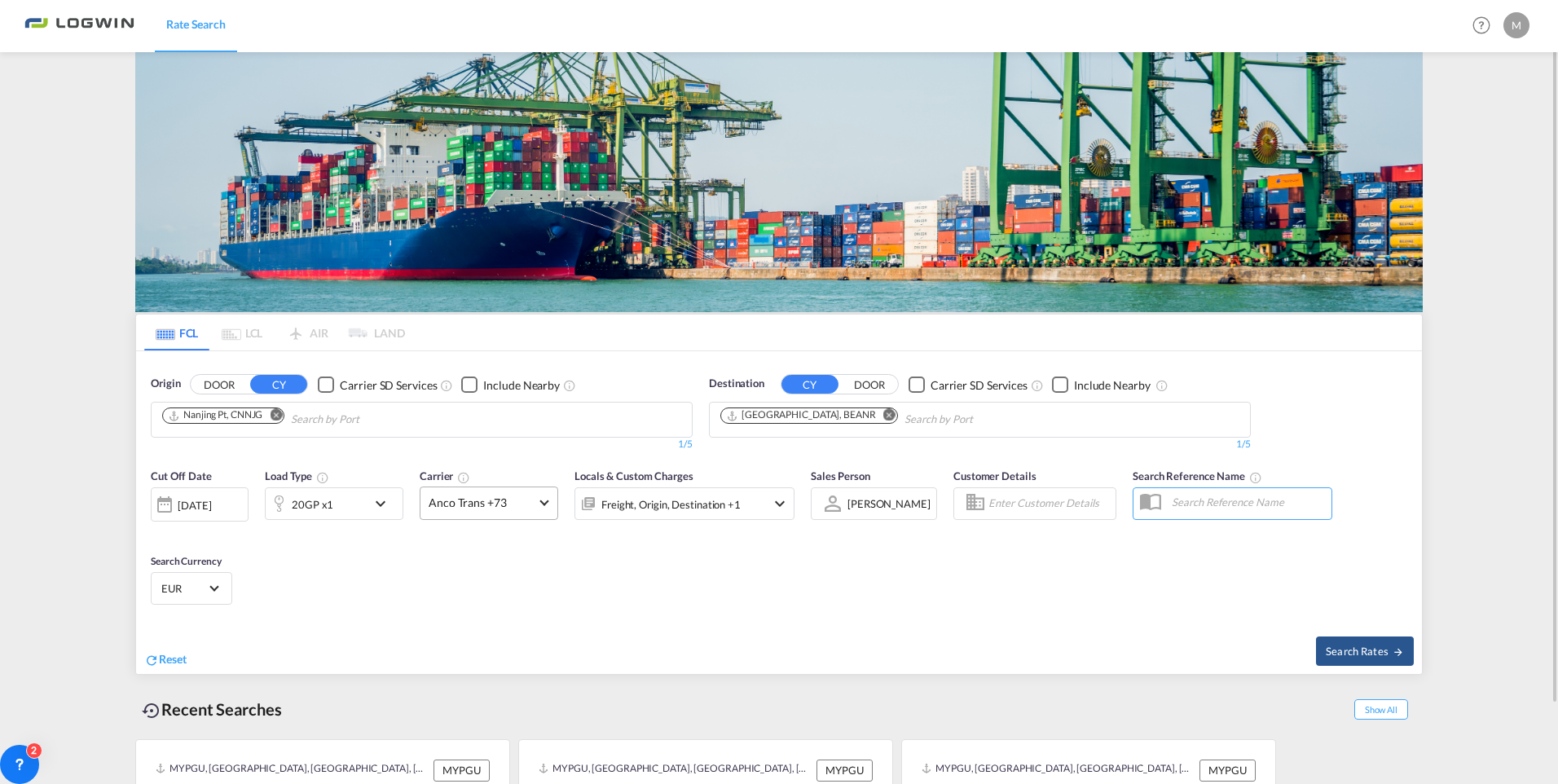
click at [545, 512] on md-select-value "Anco Trans +73" at bounding box center [488, 503] width 136 height 32
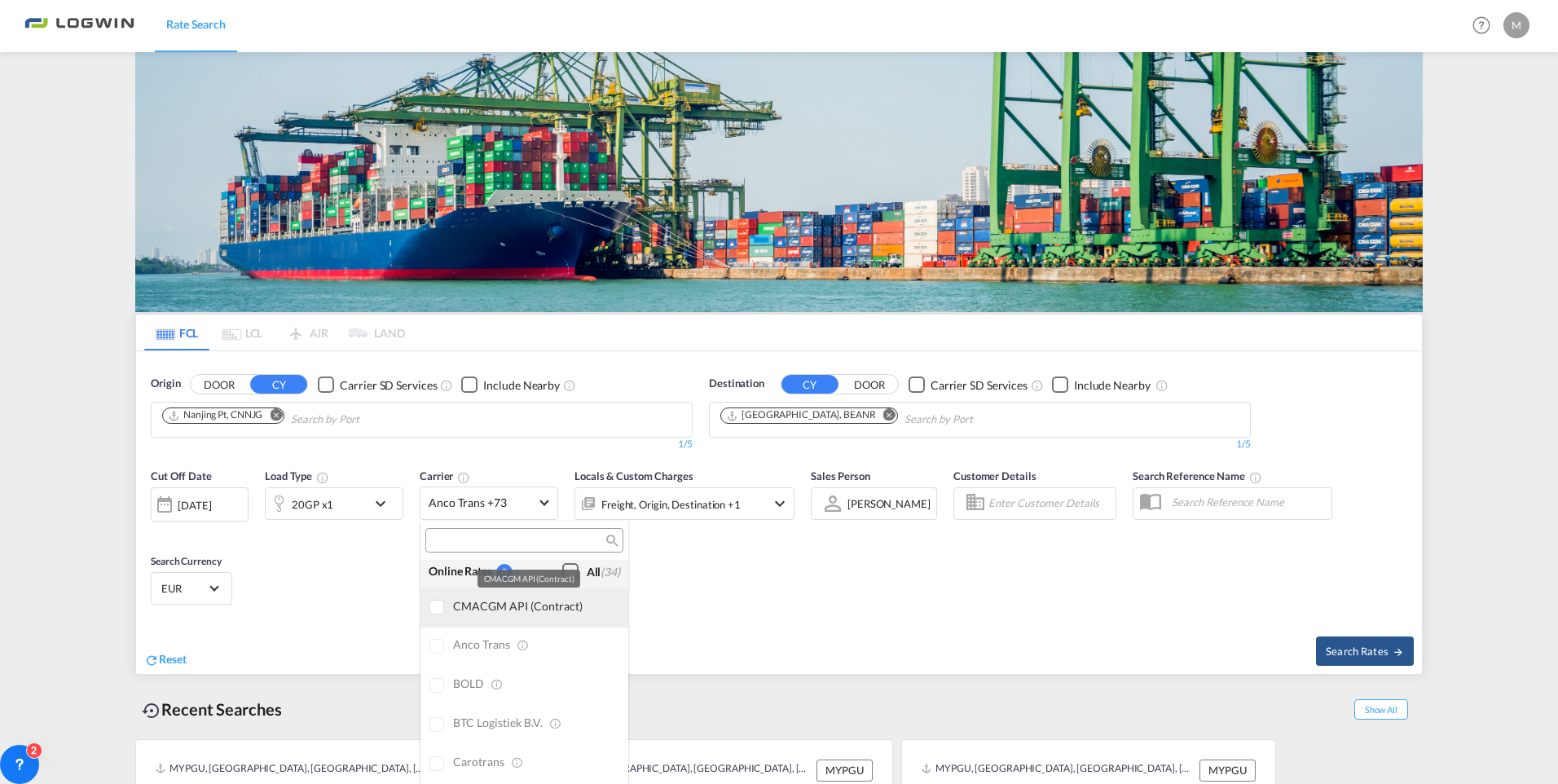
scroll to position [0, 0]
click at [562, 572] on div "Checkbox No Ink" at bounding box center [571, 576] width 16 height 16
click at [768, 623] on md-backdrop at bounding box center [779, 392] width 1558 height 784
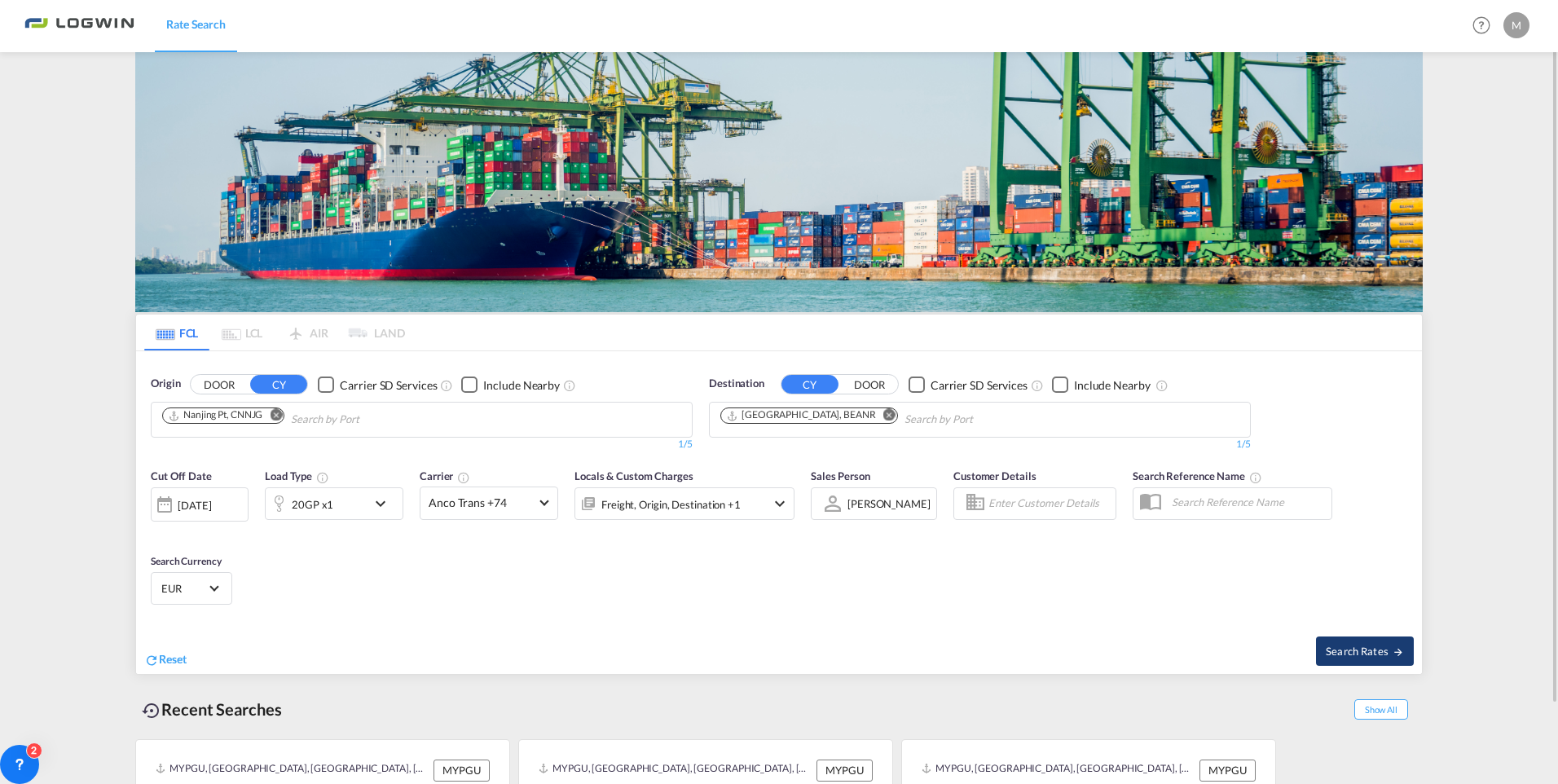
click at [1382, 649] on span "Search Rates" at bounding box center [1364, 651] width 78 height 13
type input "CNNJG to BEANR / [DATE]"
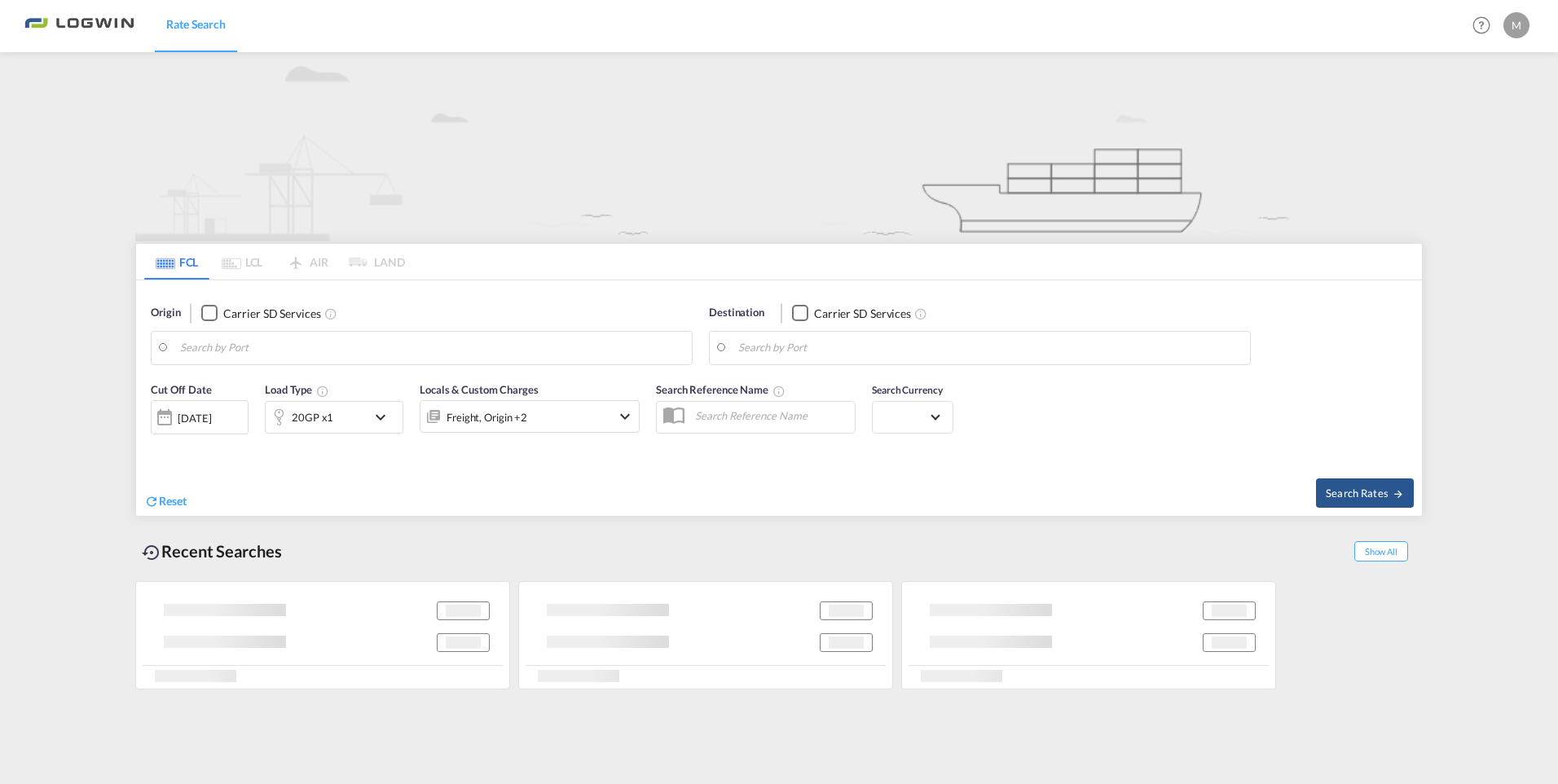
click at [428, 365] on md-autocomplete-wrap at bounding box center [432, 352] width 504 height 33
click at [402, 350] on body "Rate Search Rate Search Help Resources Product Release M My Profile Logout FCL …" at bounding box center [779, 392] width 1558 height 784
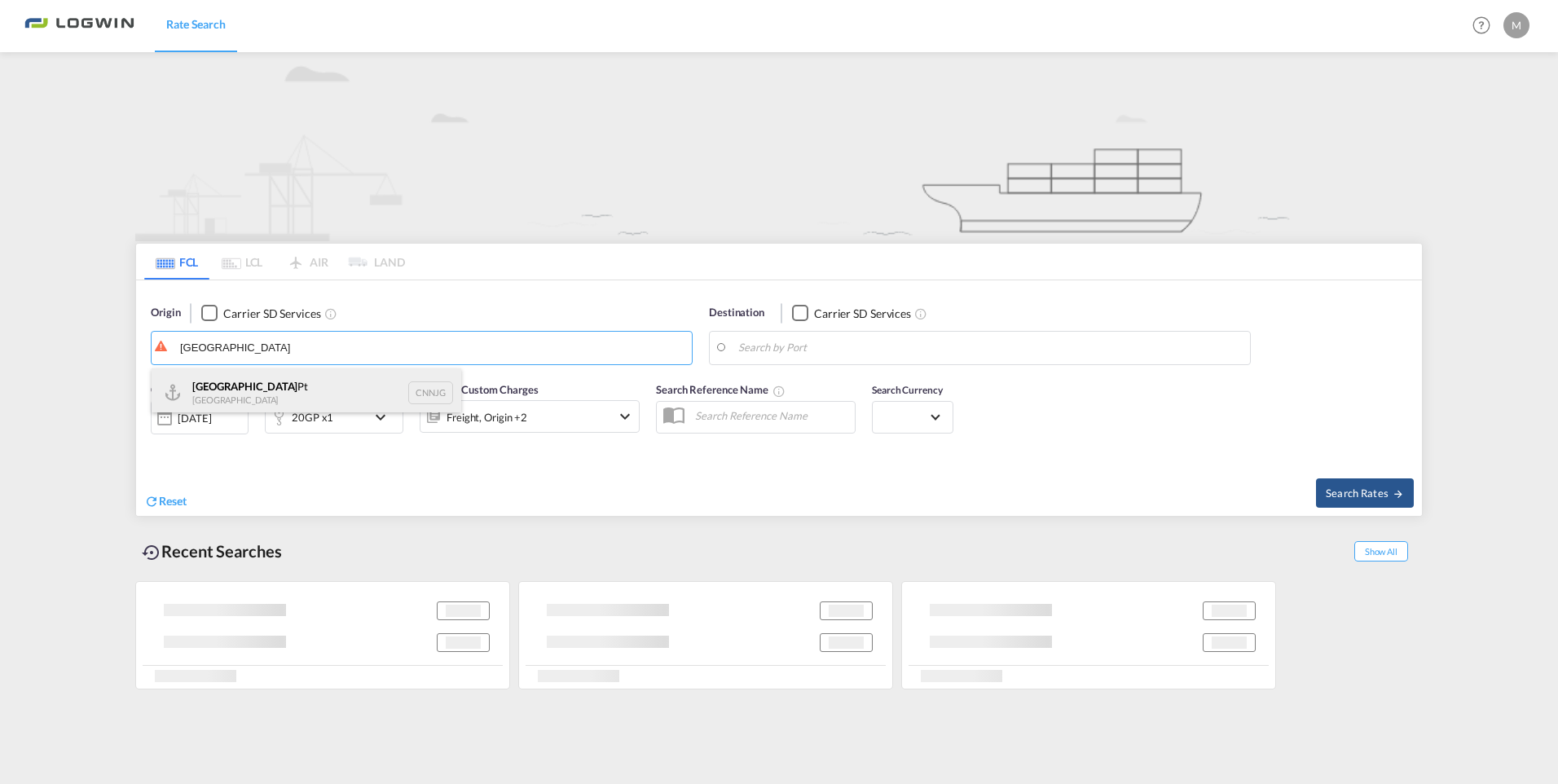
click at [264, 401] on div "Nanjing Pt China CNNJG" at bounding box center [306, 392] width 310 height 49
type input "Nanjing Pt, CNNJG"
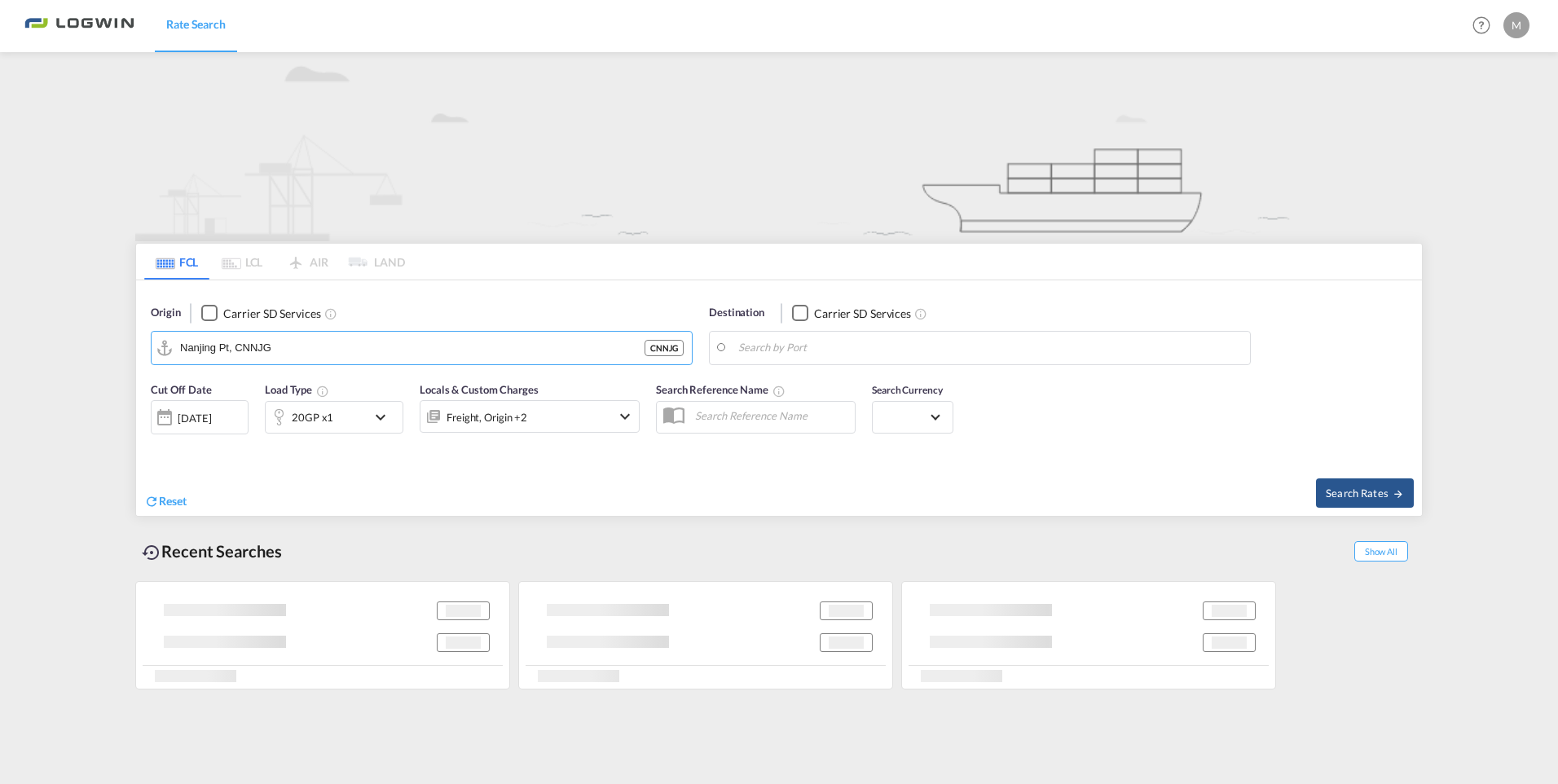
click at [868, 353] on body "Rate Search Rate Search Help Resources Product Release M My Profile Logout FCL …" at bounding box center [779, 392] width 1558 height 784
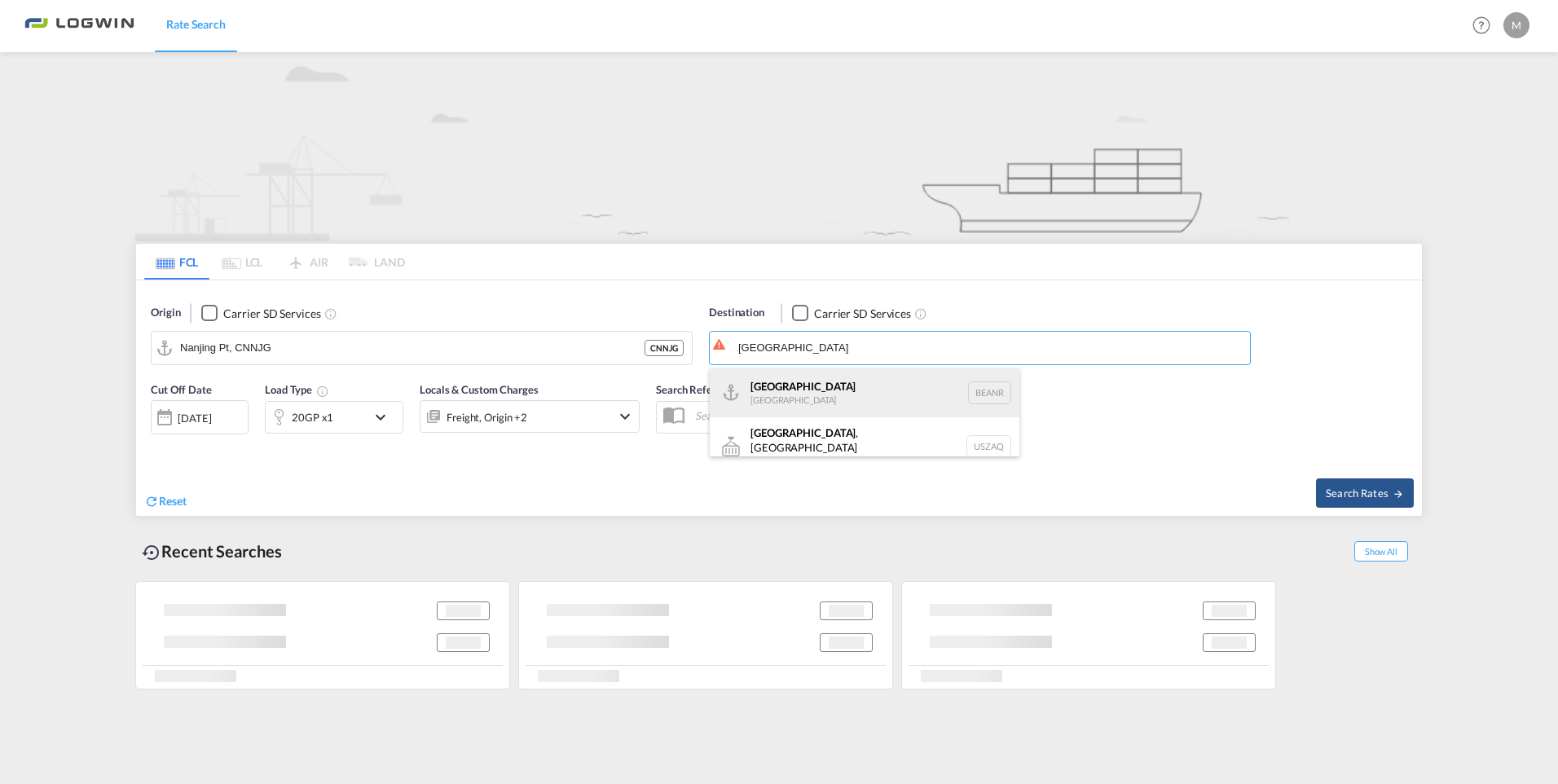
click at [797, 388] on div "[GEOGRAPHIC_DATA] [GEOGRAPHIC_DATA] BEANR" at bounding box center [865, 392] width 310 height 49
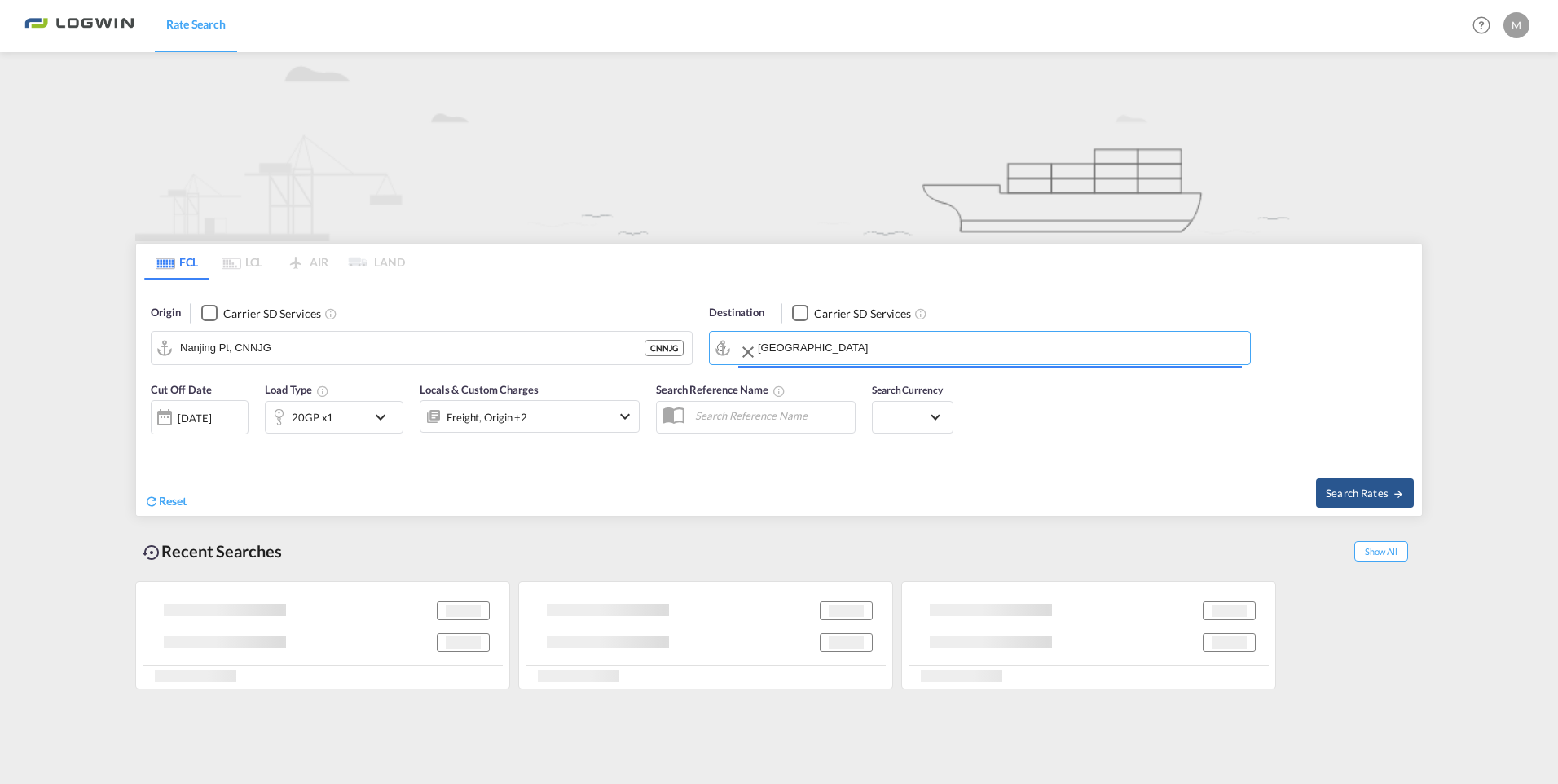
type input "[GEOGRAPHIC_DATA], BEANR"
click at [210, 418] on div "[DATE]" at bounding box center [194, 418] width 33 height 15
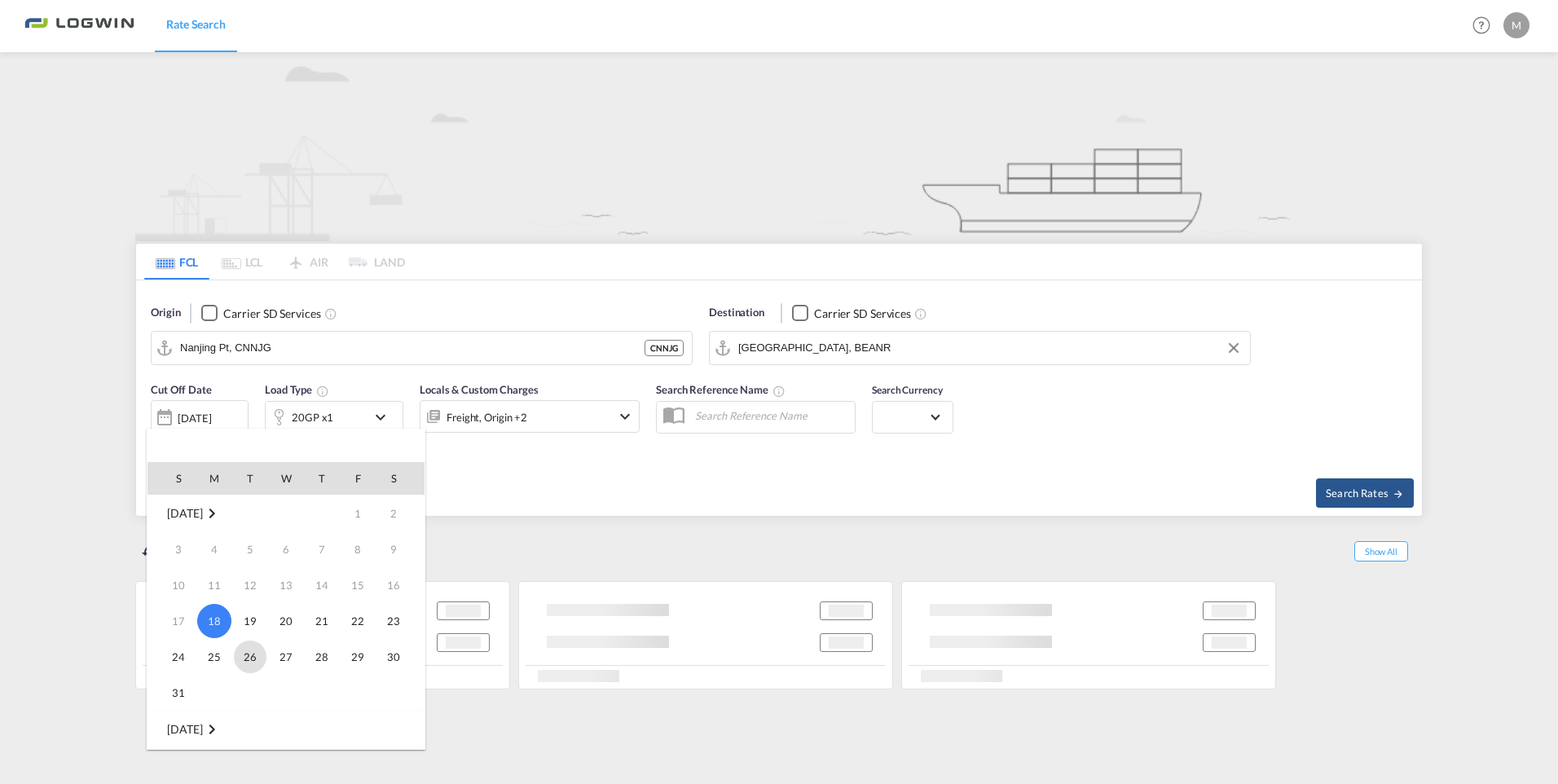
click at [252, 655] on span "26" at bounding box center [250, 657] width 33 height 33
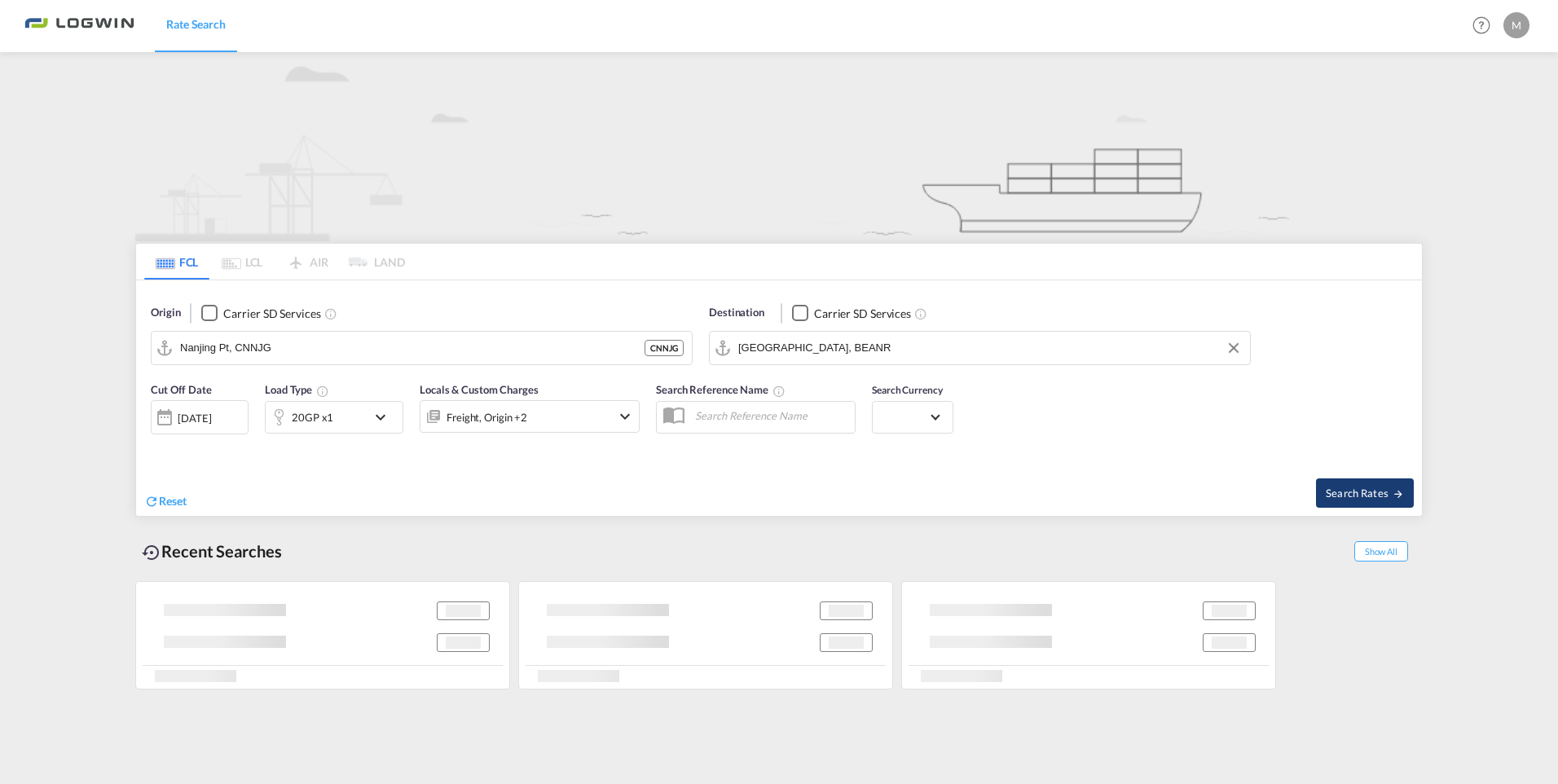
click at [1358, 498] on span "Search Rates" at bounding box center [1364, 493] width 78 height 13
type input "CNNJG to BEANR / [DATE]"
